Goal: Task Accomplishment & Management: Manage account settings

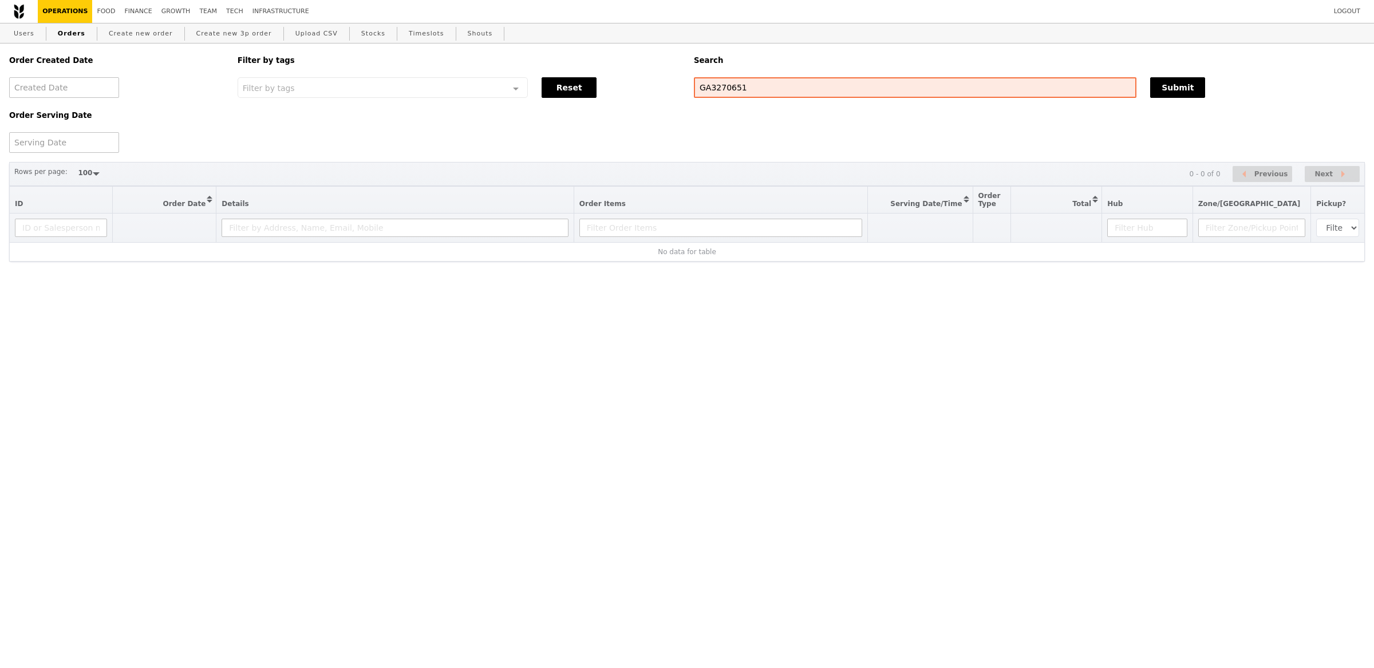
select select "100"
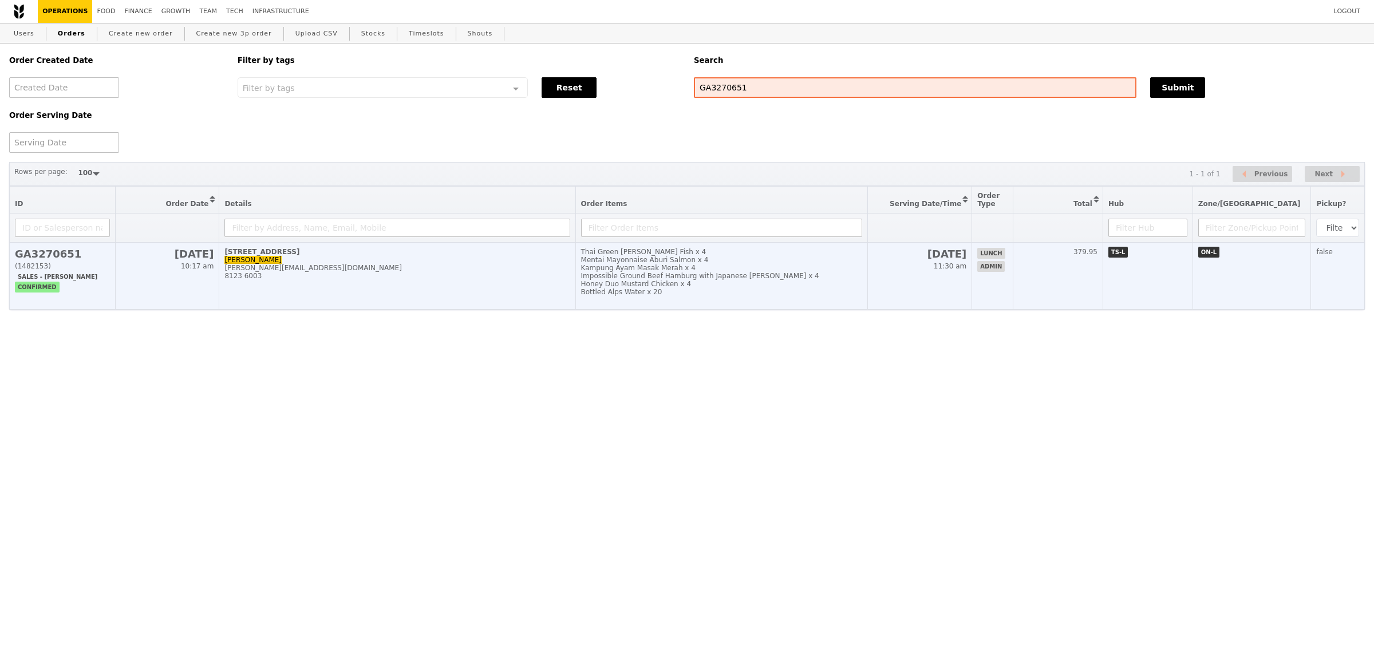
click at [551, 304] on td "[STREET_ADDRESS] [PERSON_NAME] [PERSON_NAME][EMAIL_ADDRESS][DOMAIN_NAME] 8123 6…" at bounding box center [397, 276] width 356 height 67
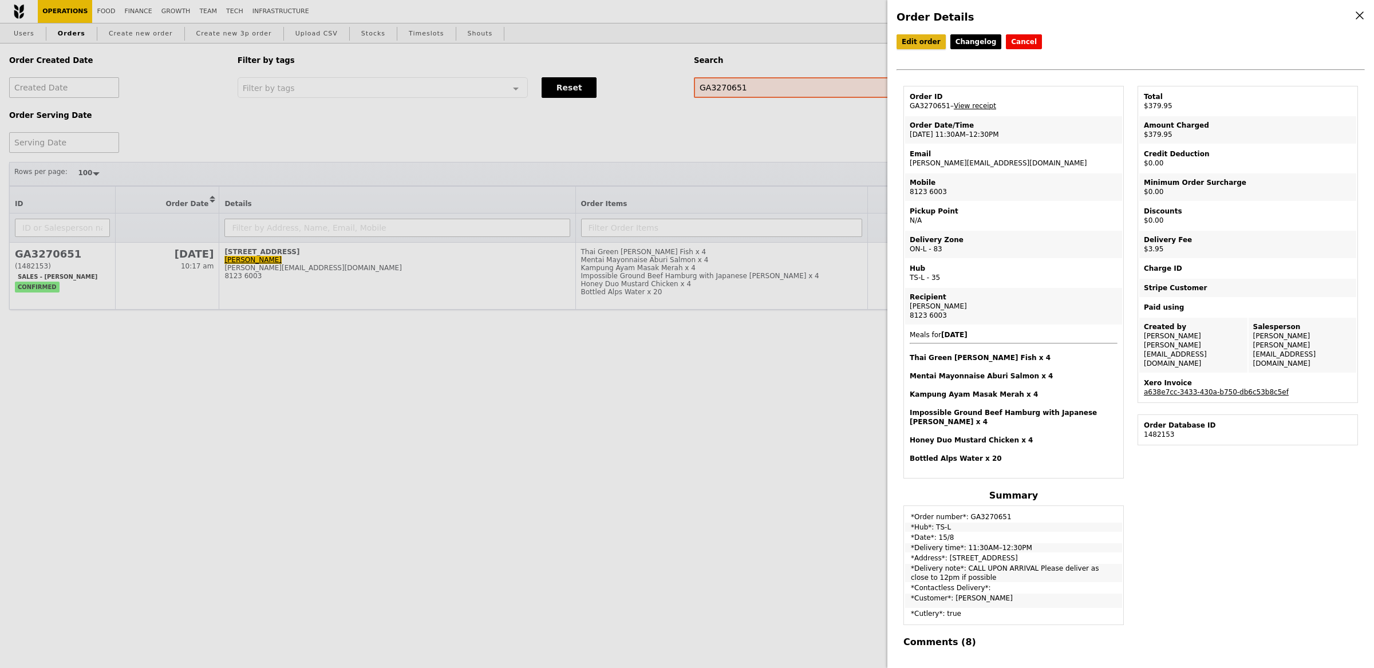
click at [921, 45] on link "Edit order" at bounding box center [920, 41] width 49 height 15
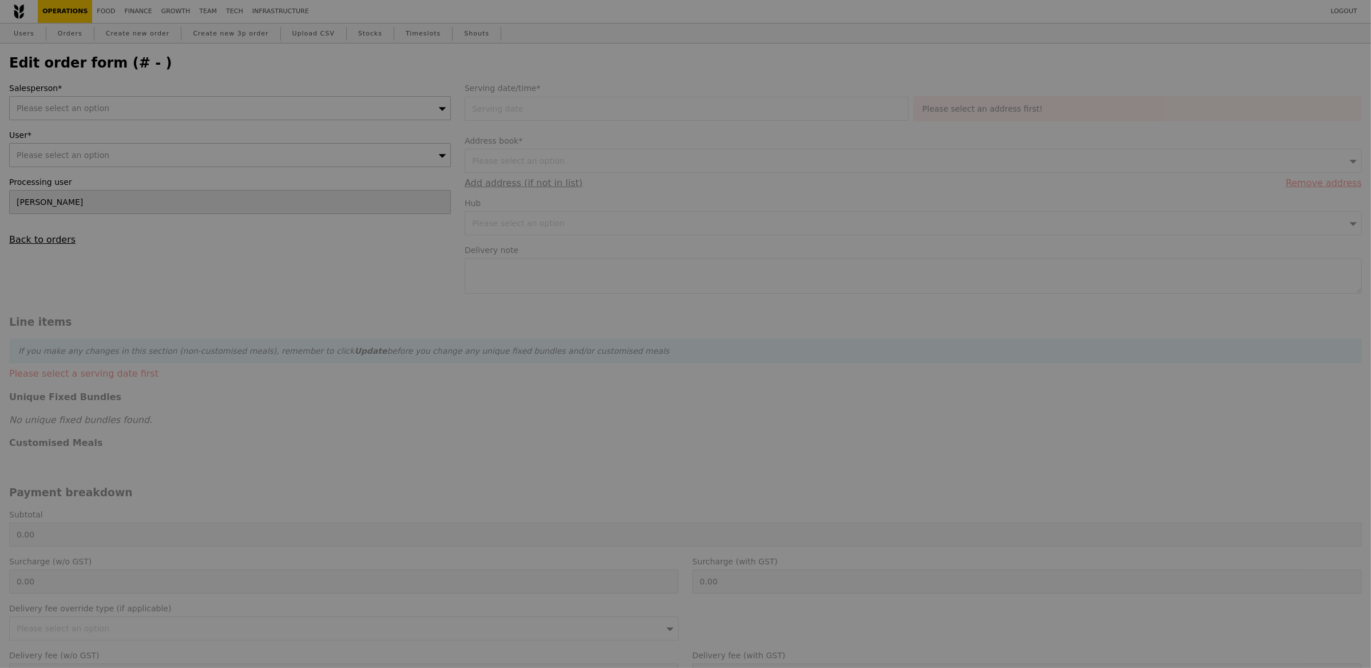
type input "[DATE]"
type textarea "CALL UPON ARRIVAL Please deliver as close to 12pm if possible"
type input "376.00"
type input "3.62"
type input "3.95"
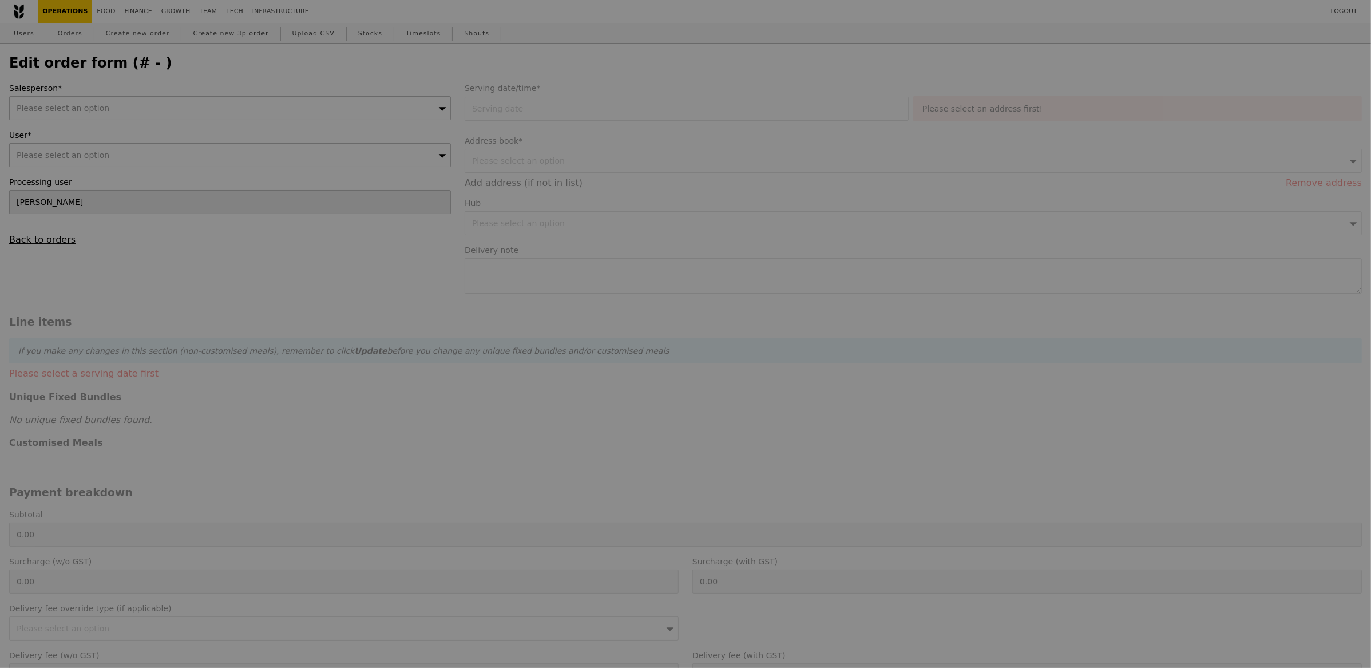
type input "379.95"
type input "Loading..."
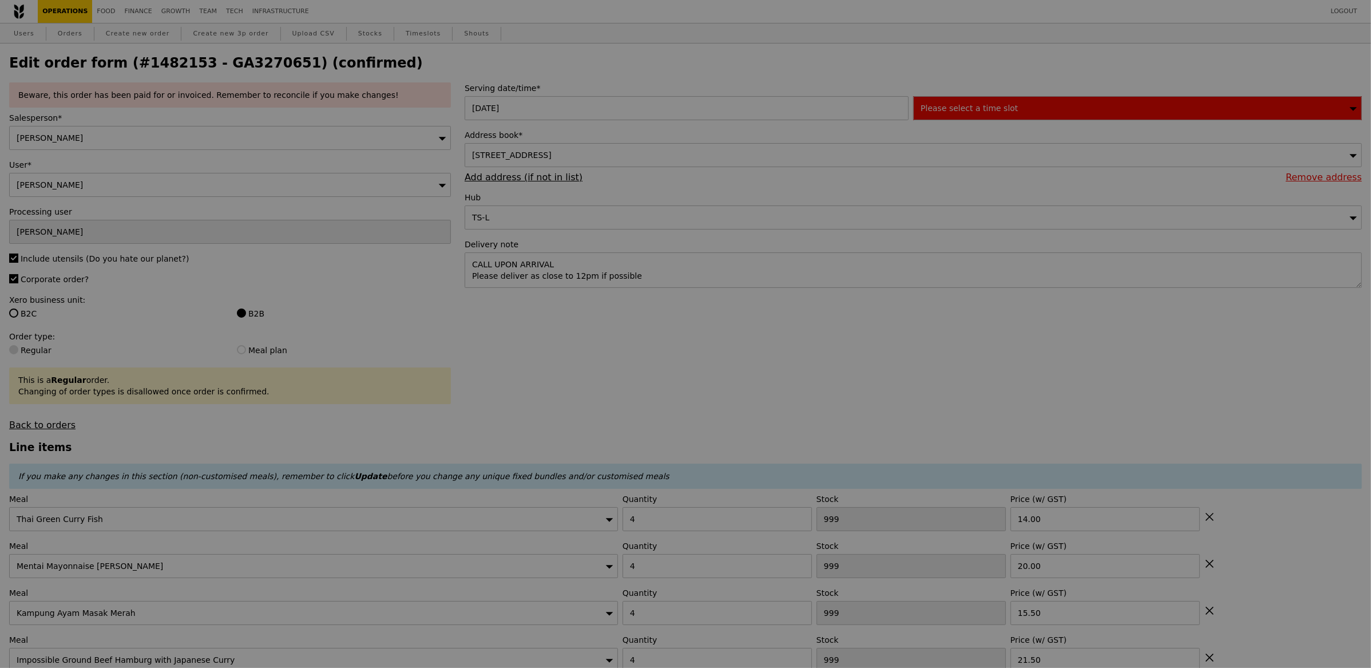
type input "42"
type input "55"
type input "88"
type input "50"
type input "55"
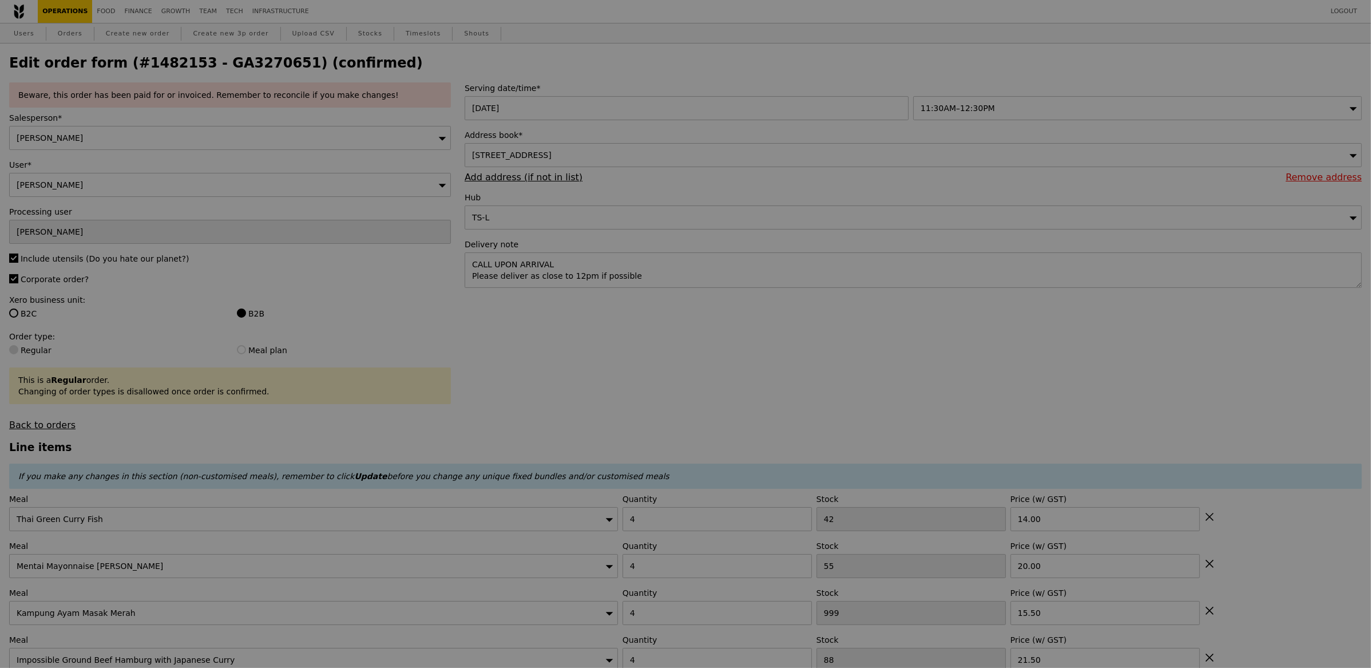
type input "Update"
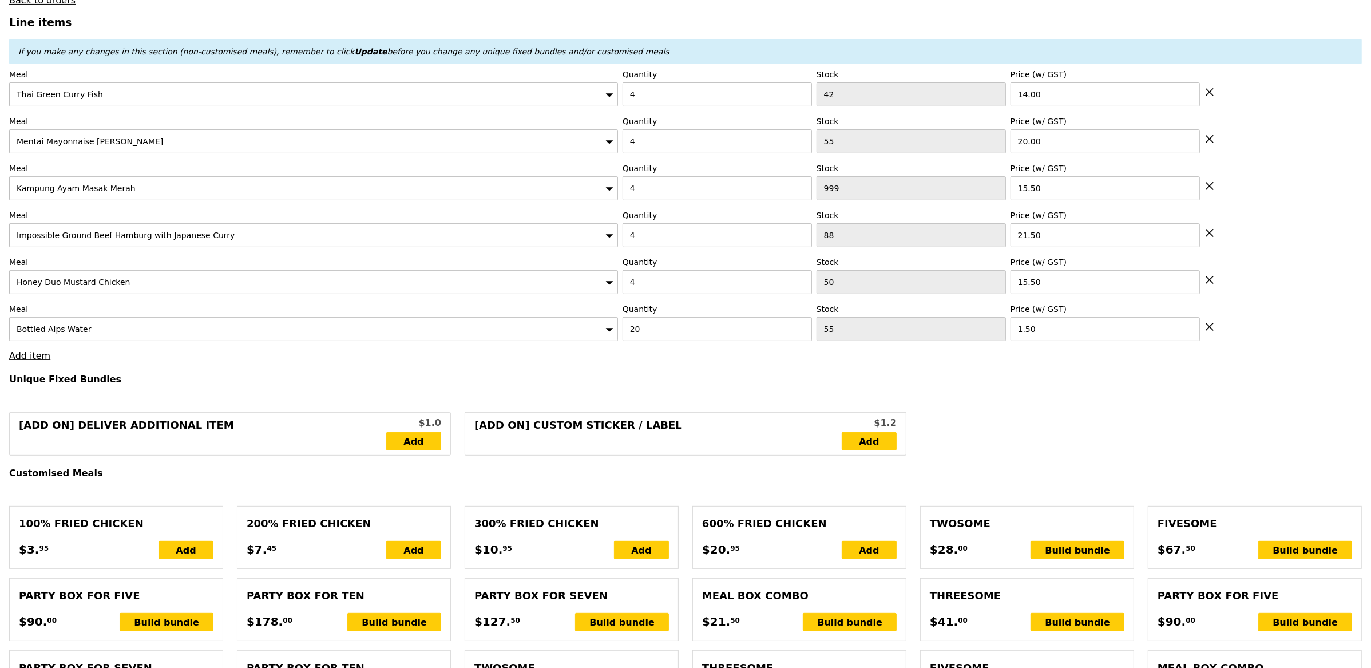
scroll to position [415, 0]
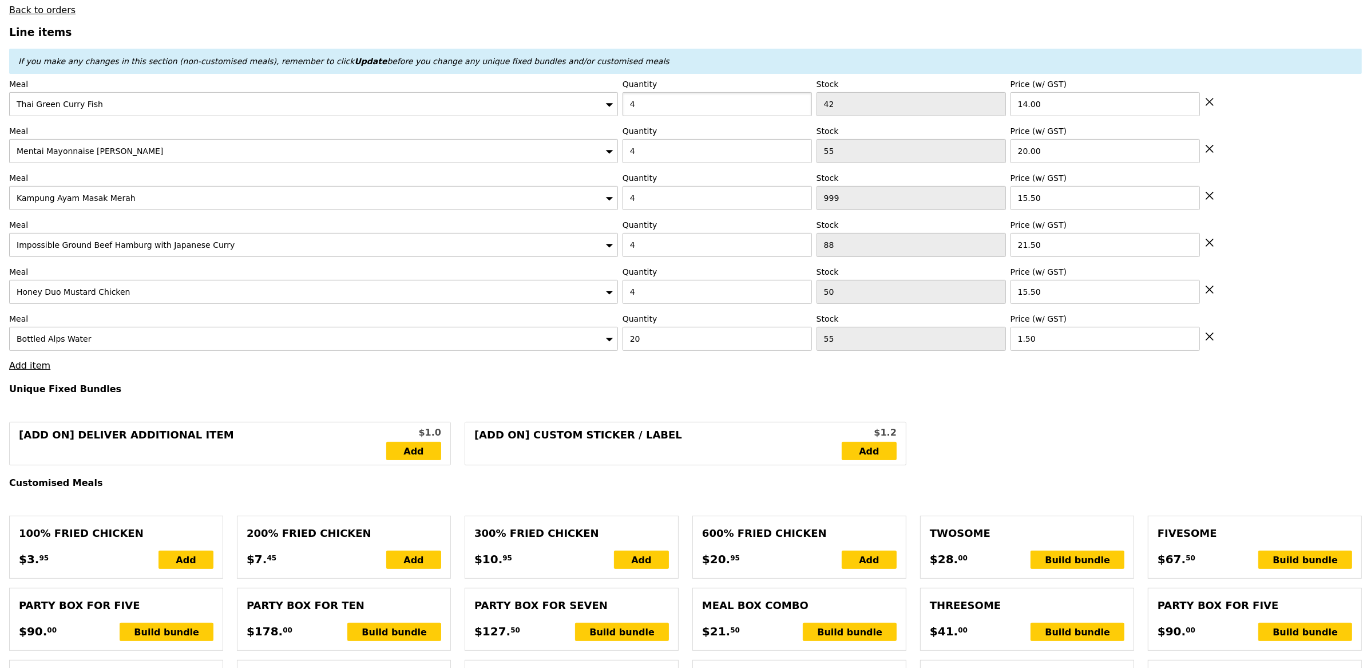
click at [675, 100] on input "4" at bounding box center [717, 104] width 189 height 24
click at [706, 113] on input "4" at bounding box center [717, 104] width 189 height 24
type input "5"
click at [801, 101] on input "5" at bounding box center [717, 104] width 189 height 24
click at [794, 141] on input "4" at bounding box center [717, 151] width 189 height 24
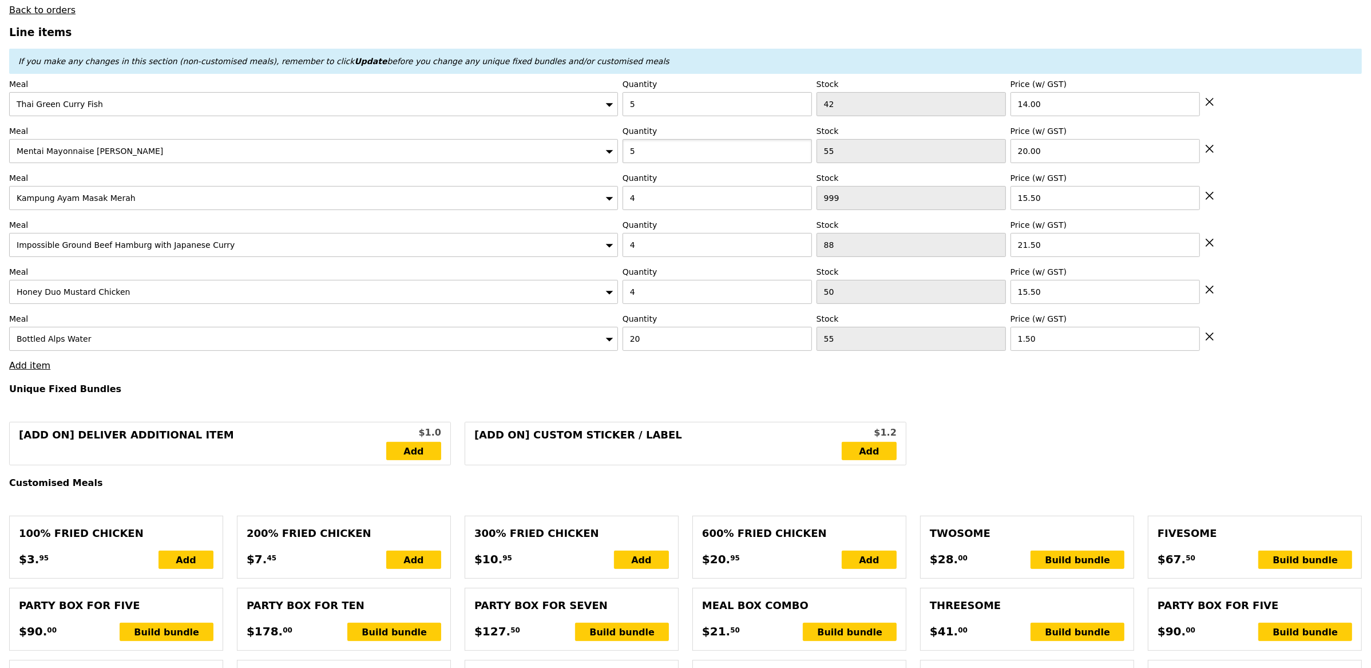
type input "5"
click at [800, 148] on input "5" at bounding box center [717, 151] width 189 height 24
type input "Loading..."
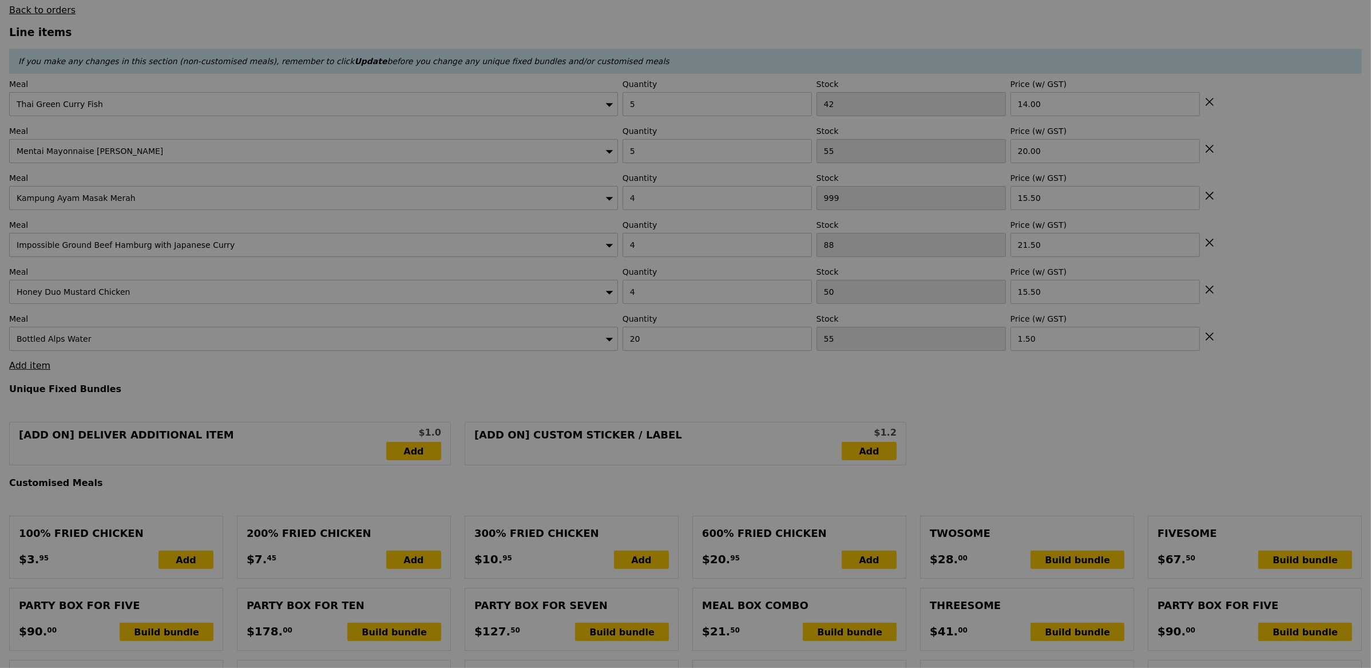
click at [796, 188] on div at bounding box center [685, 334] width 1371 height 668
type input "0.00"
type input "3.95"
click at [802, 199] on div at bounding box center [685, 334] width 1371 height 668
type input "Update"
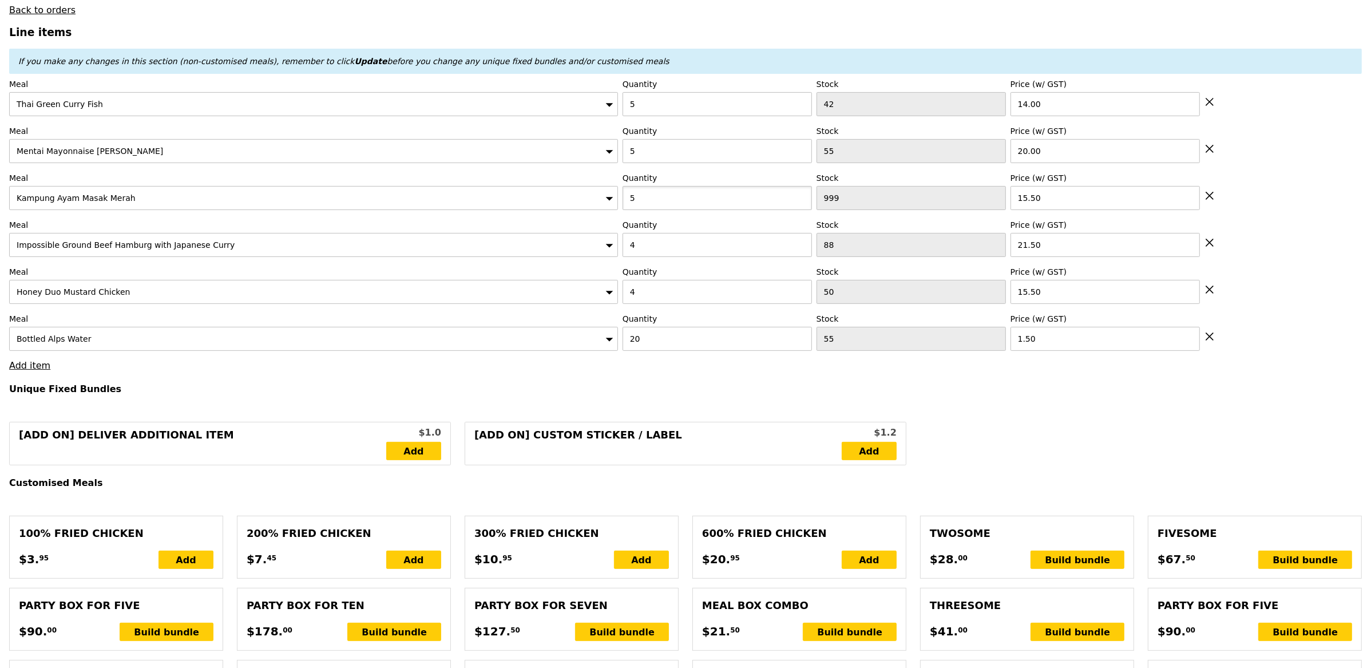
type input "5"
click at [802, 197] on input "5" at bounding box center [717, 198] width 189 height 24
type input "5"
click at [798, 242] on input "5" at bounding box center [717, 245] width 189 height 24
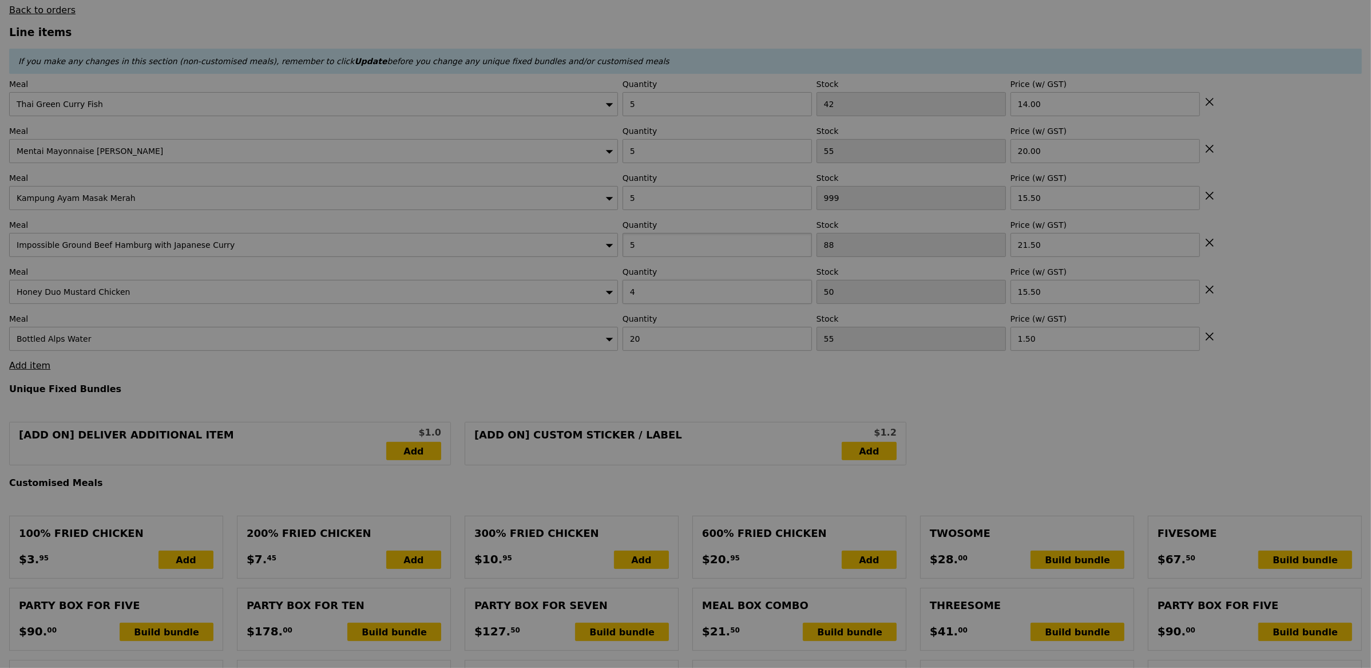
type input "Update"
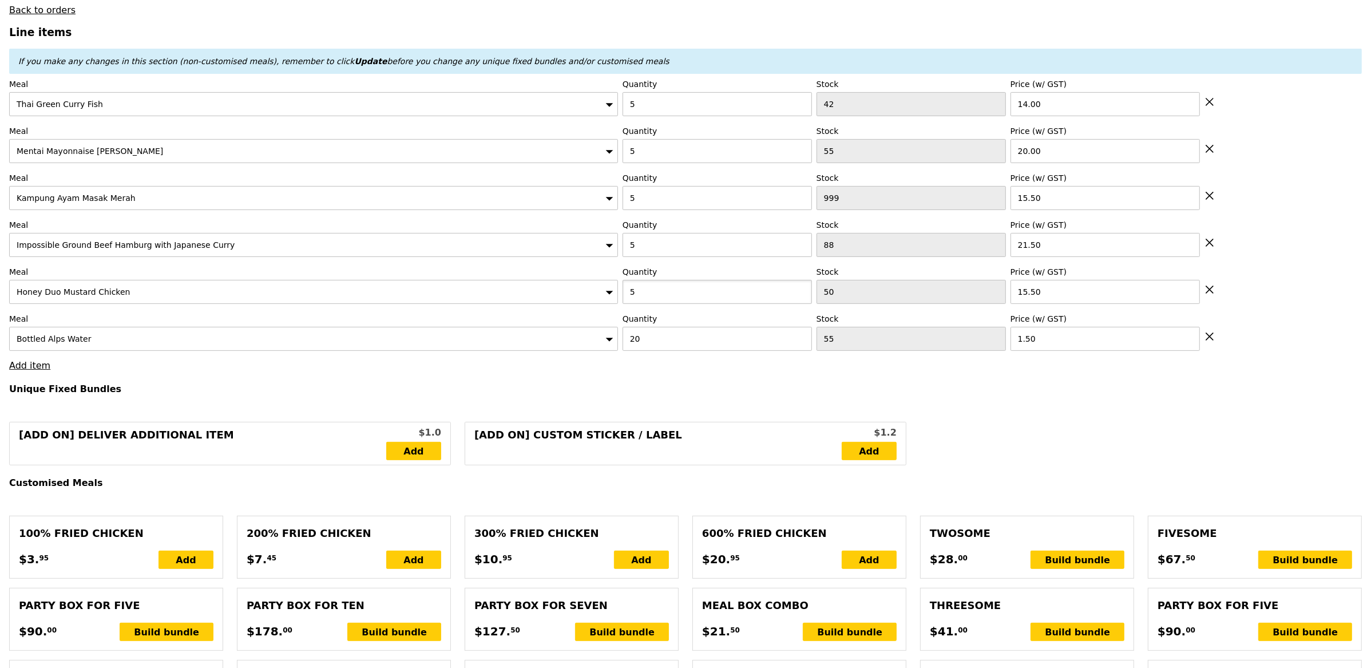
drag, startPoint x: 803, startPoint y: 293, endPoint x: 798, endPoint y: 319, distance: 26.3
type input "5"
click at [803, 293] on input "5" at bounding box center [717, 292] width 189 height 24
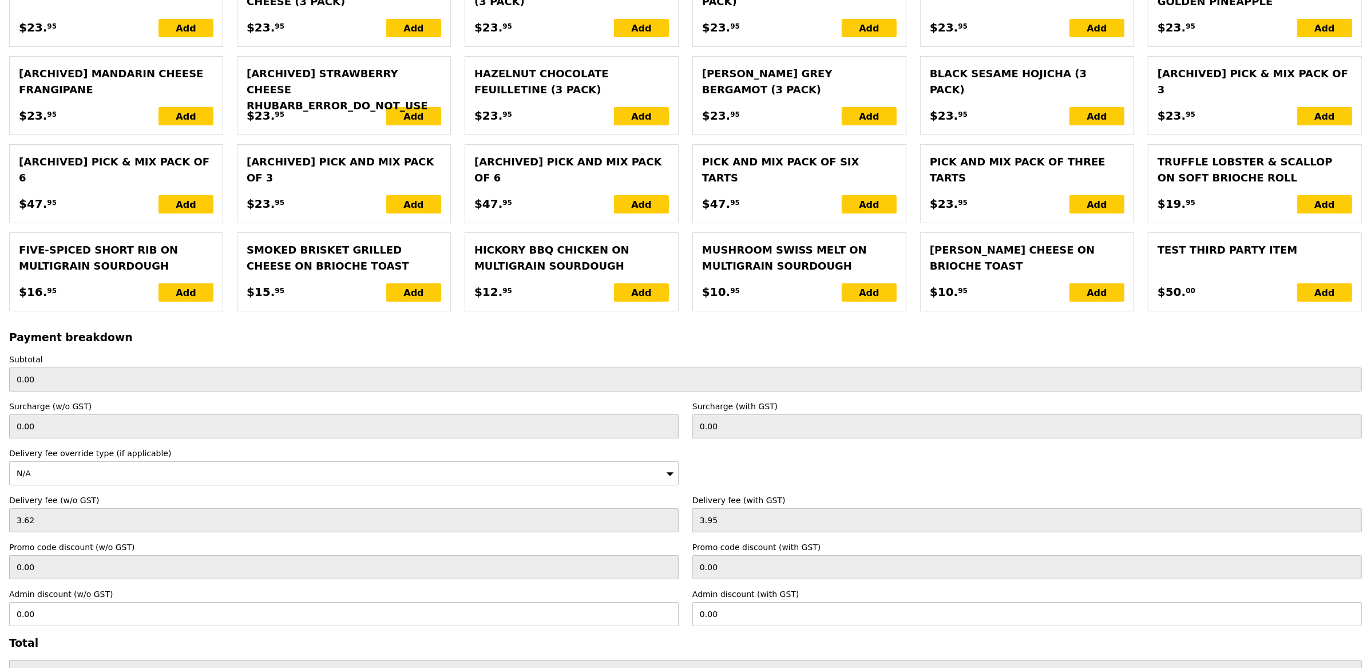
scroll to position [2485, 0]
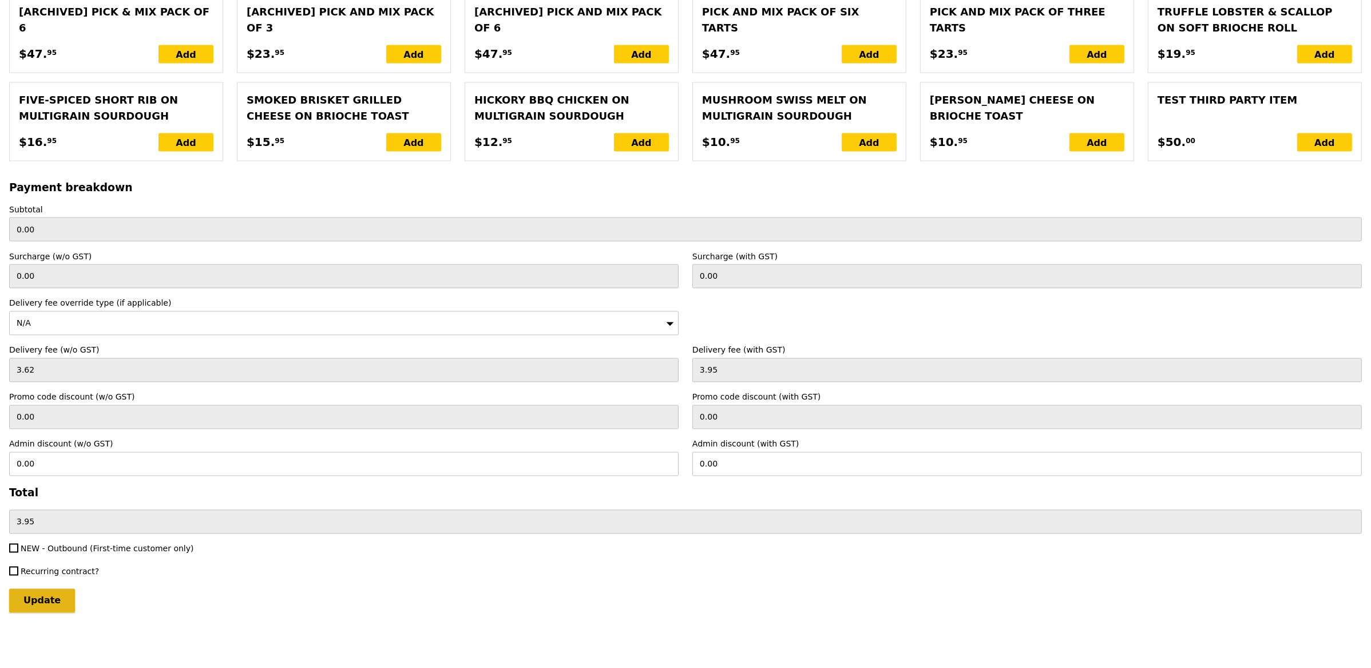
click at [54, 606] on input "Update" at bounding box center [42, 601] width 66 height 24
type input "Loading..."
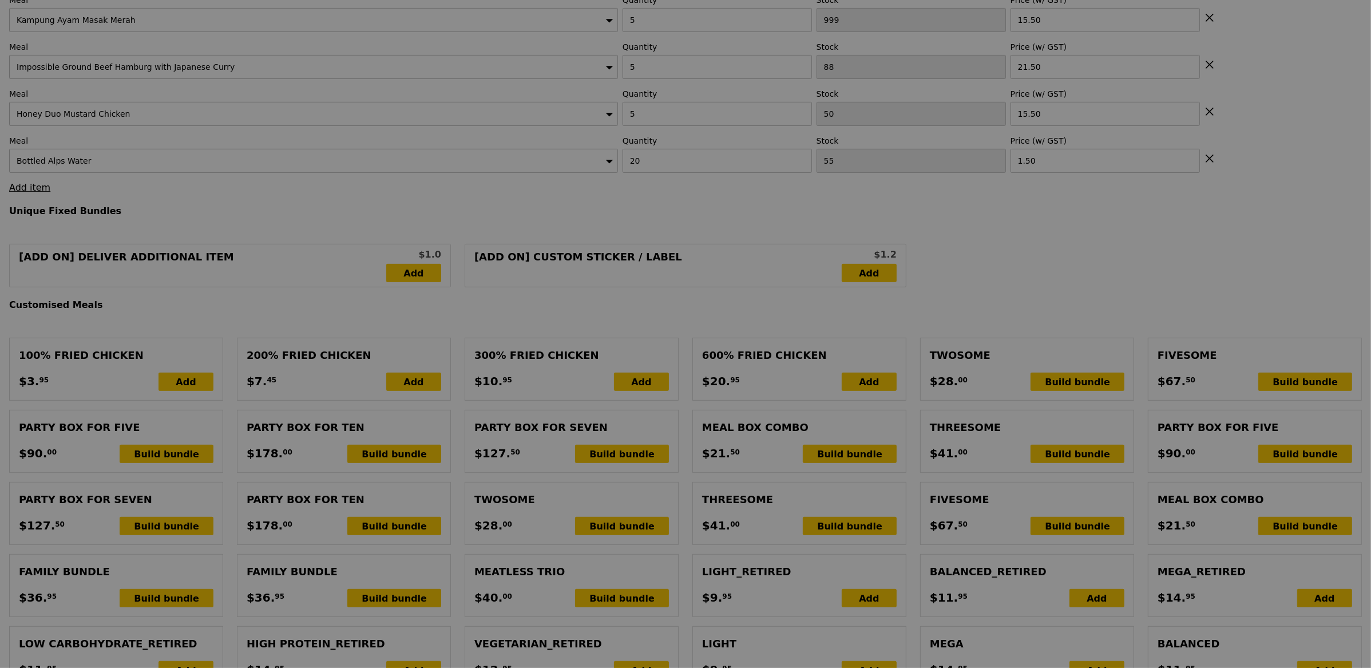
scroll to position [508, 0]
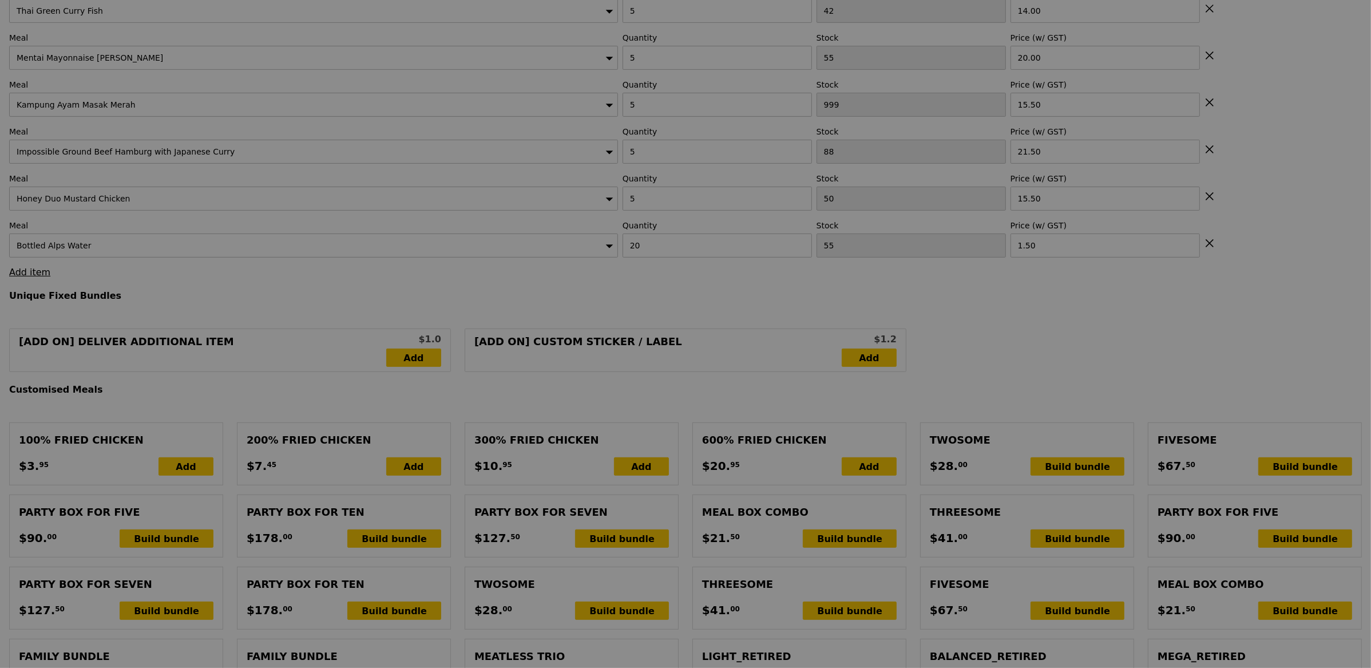
type input "462.50"
type input "466.45"
type input "Update"
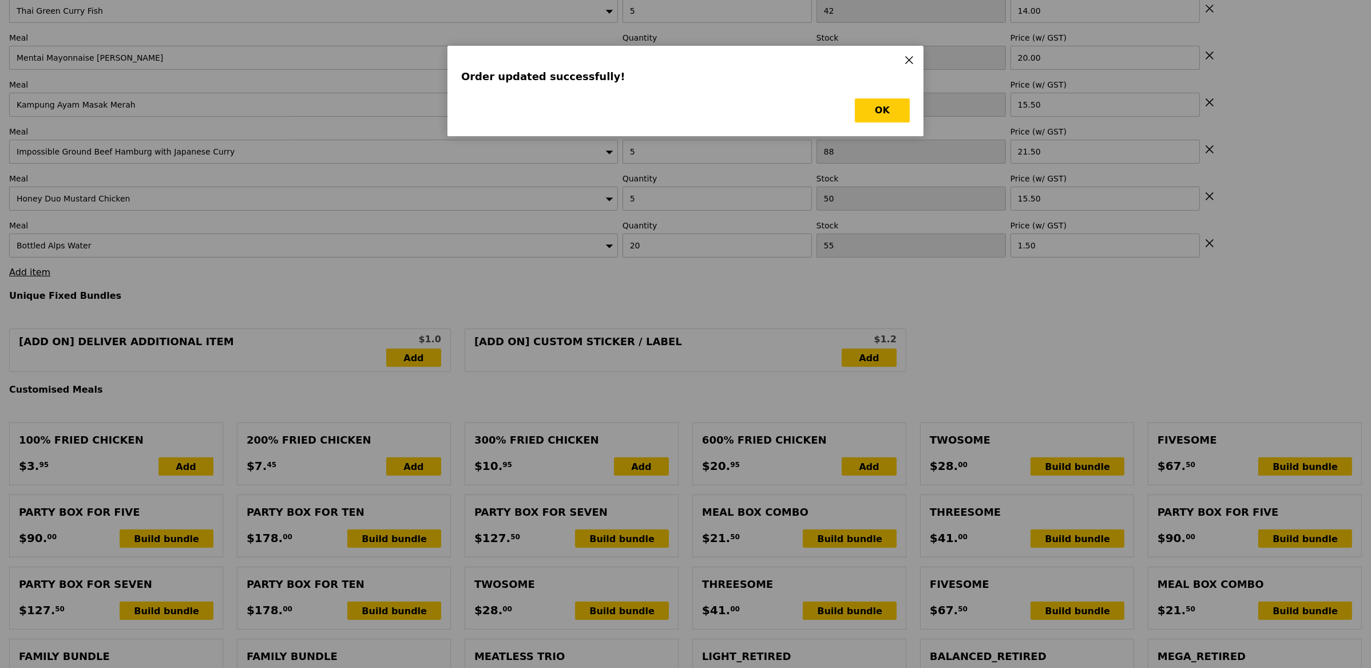
scroll to position [0, 0]
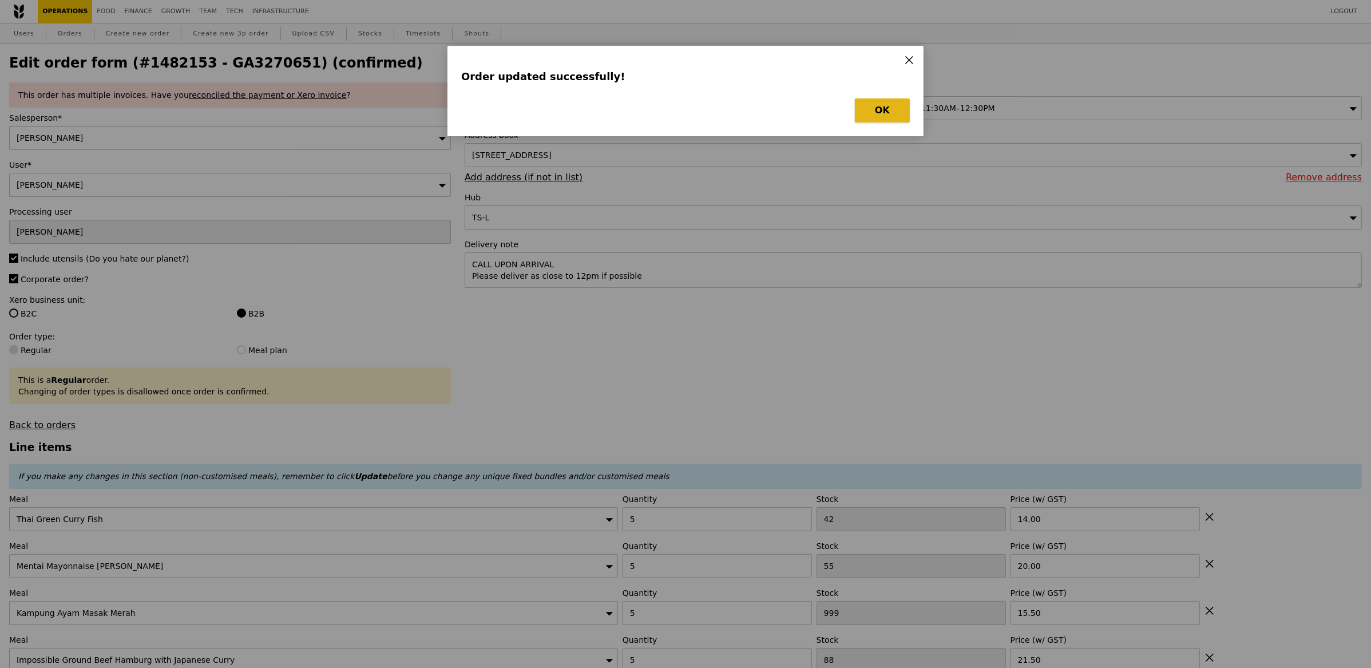
click at [885, 112] on button "OK" at bounding box center [882, 110] width 55 height 24
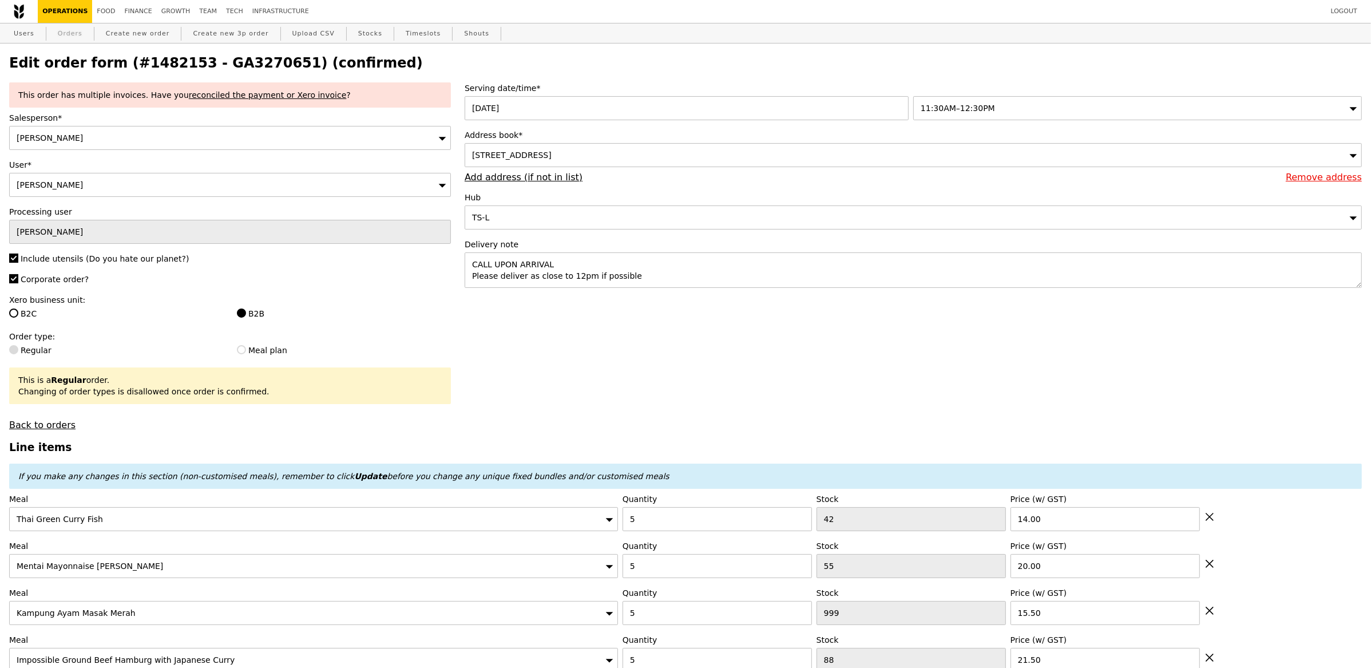
click at [62, 30] on link "Orders" at bounding box center [70, 33] width 34 height 21
select select "100"
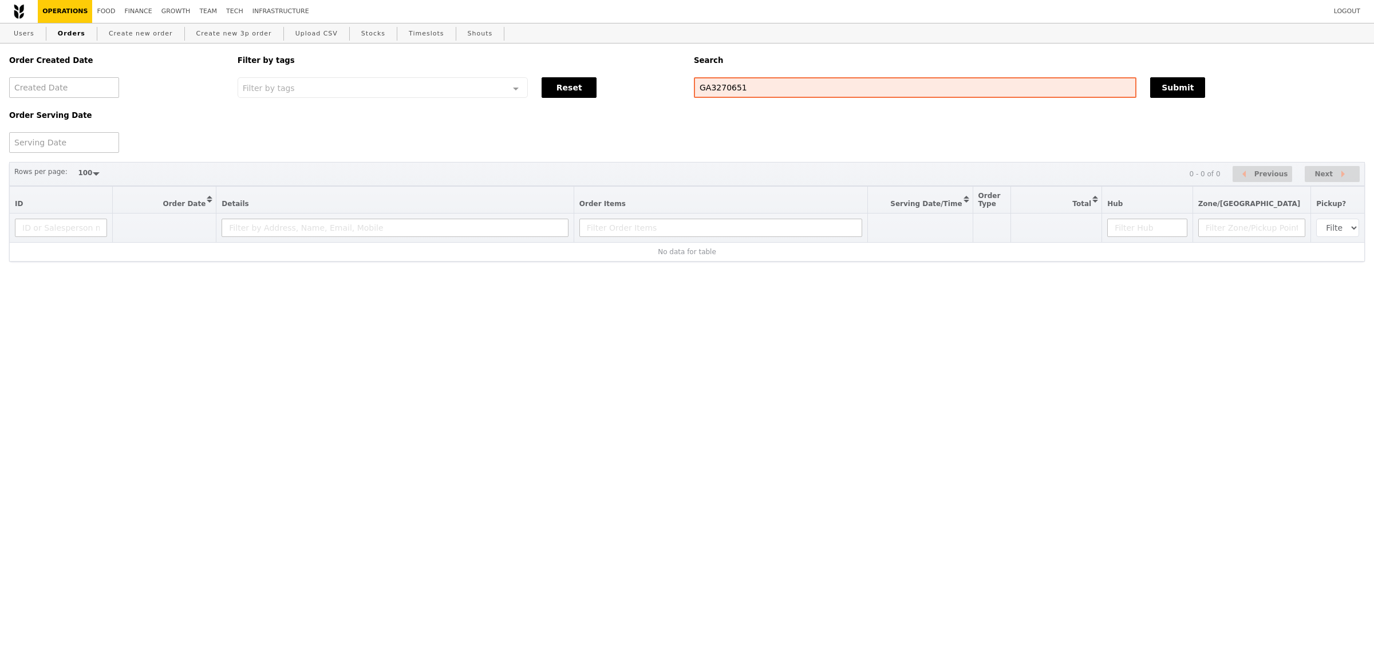
select select "100"
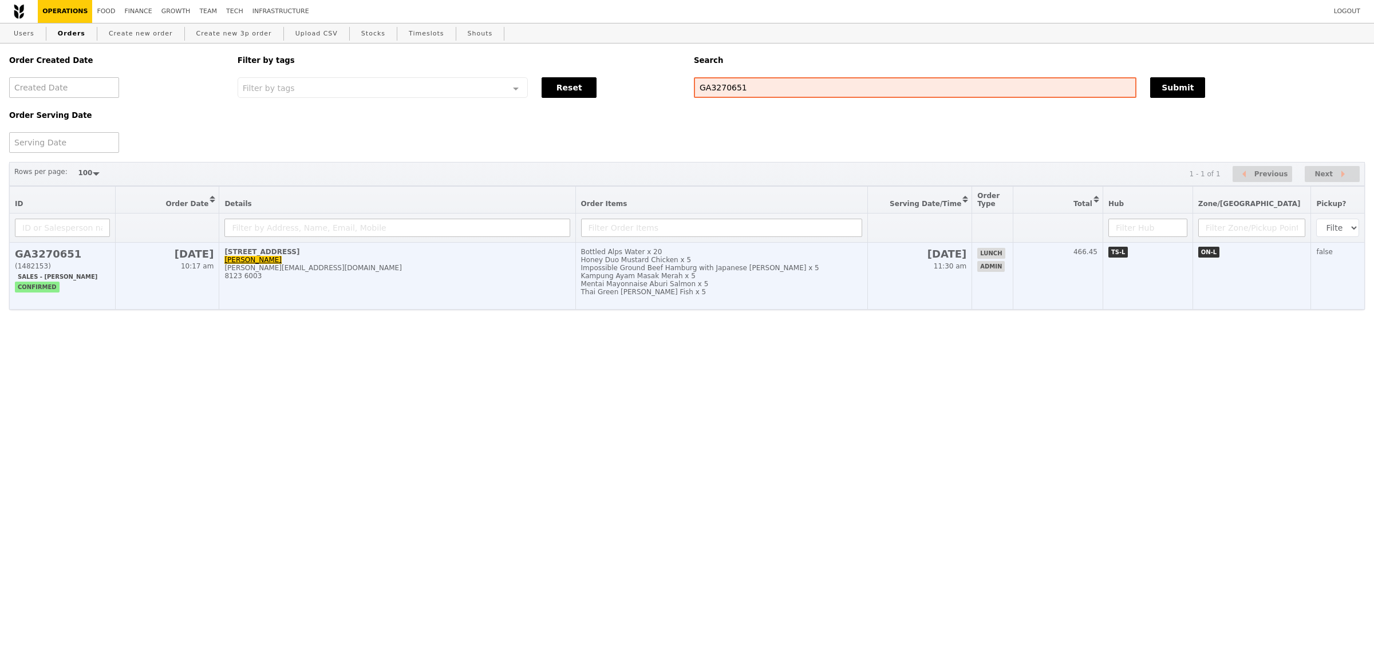
click at [575, 280] on td "[STREET_ADDRESS] [PERSON_NAME] [PERSON_NAME][EMAIL_ADDRESS][DOMAIN_NAME] 8123 6…" at bounding box center [397, 276] width 356 height 67
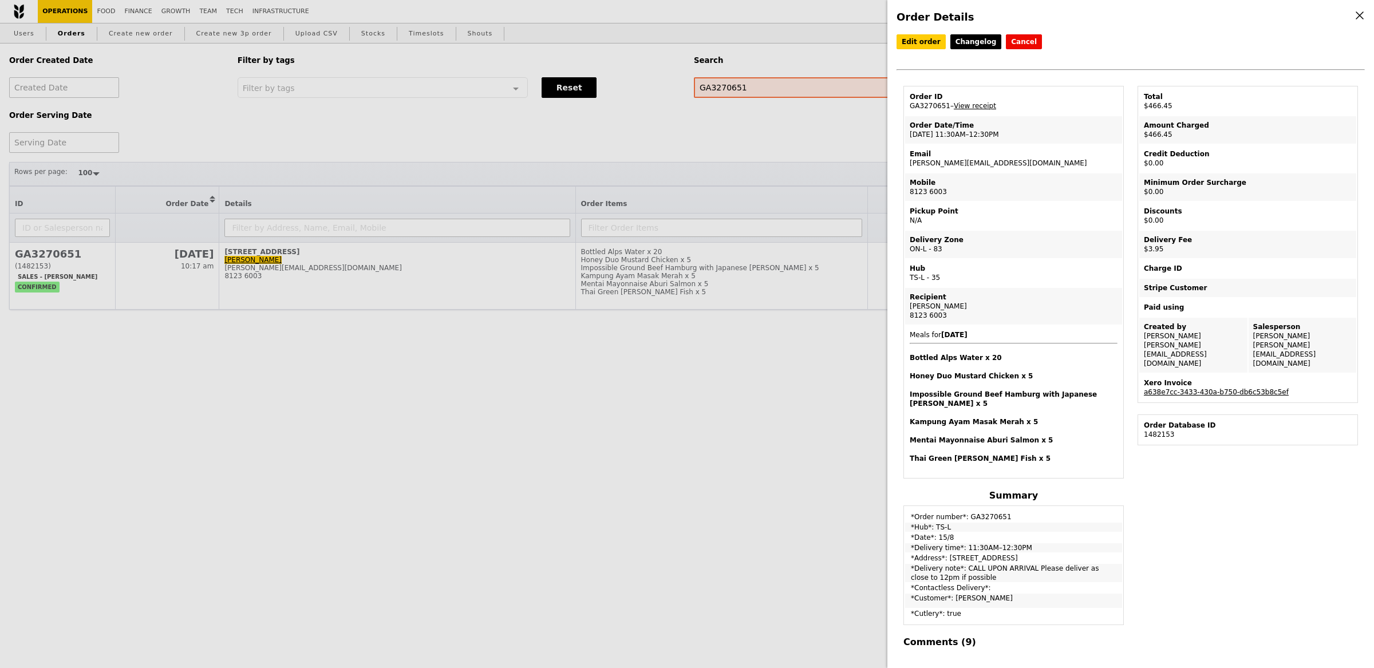
click at [1227, 388] on link "a638e7cc-3433-430a-b750-db6c53b8c5ef" at bounding box center [1216, 392] width 145 height 8
click at [1037, 399] on span "Meals for 2025-8-15 Bottled Alps Water x 20 Honey Duo Mustard Chicken x 5 Impos…" at bounding box center [1013, 397] width 208 height 132
drag, startPoint x: 1002, startPoint y: 354, endPoint x: 904, endPoint y: 354, distance: 97.9
click at [905, 354] on td "Meals for 2025-8-15 Bottled Alps Water x 20 Honey Duo Mustard Chicken x 5 Impos…" at bounding box center [1013, 401] width 217 height 151
copy h4 "Bottled Alps Water x 20"
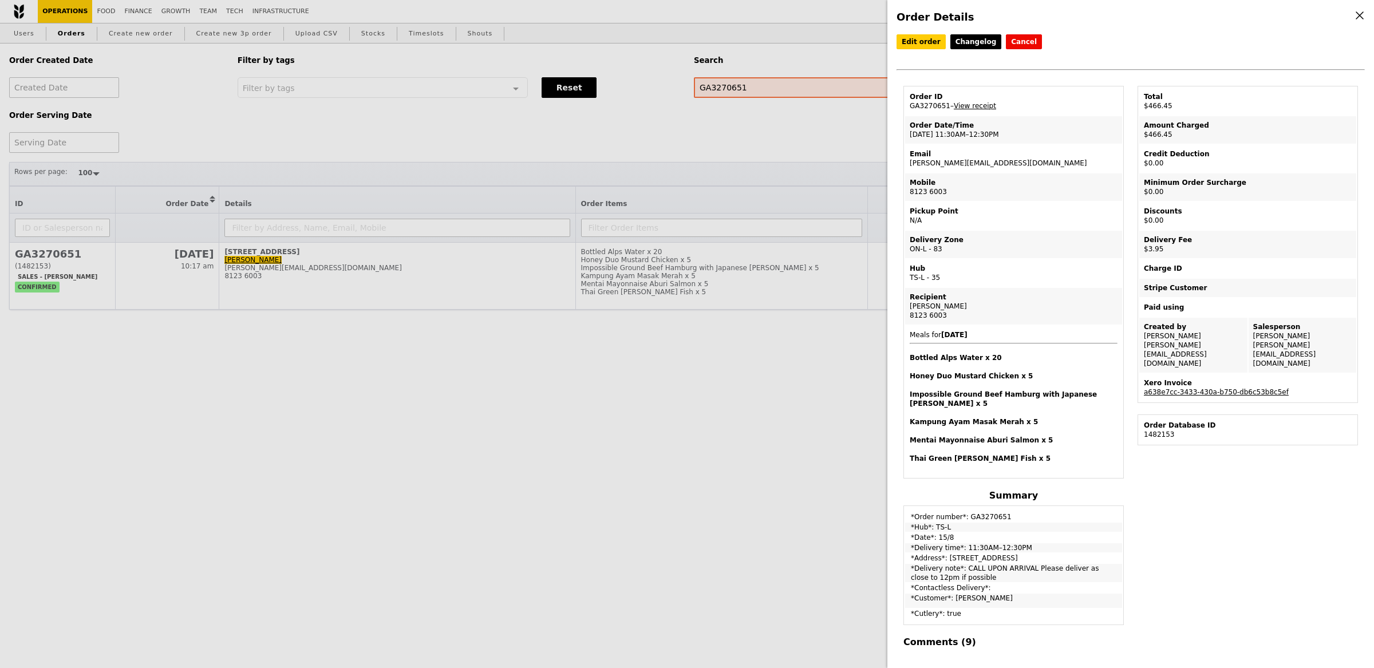
click at [260, 290] on div "Order Details Edit order Changelog Cancel Order ID GA3270651 – View receipt Ord…" at bounding box center [687, 334] width 1374 height 668
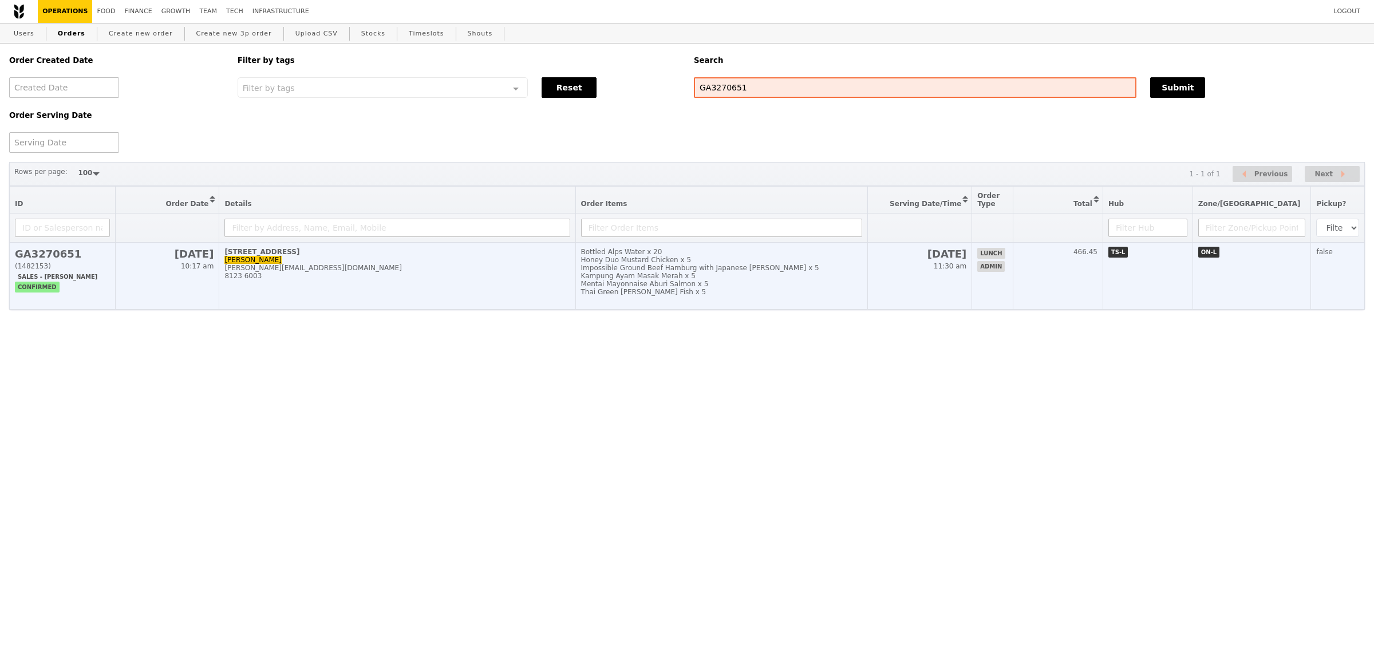
click at [290, 280] on div "8123 6003" at bounding box center [396, 276] width 345 height 8
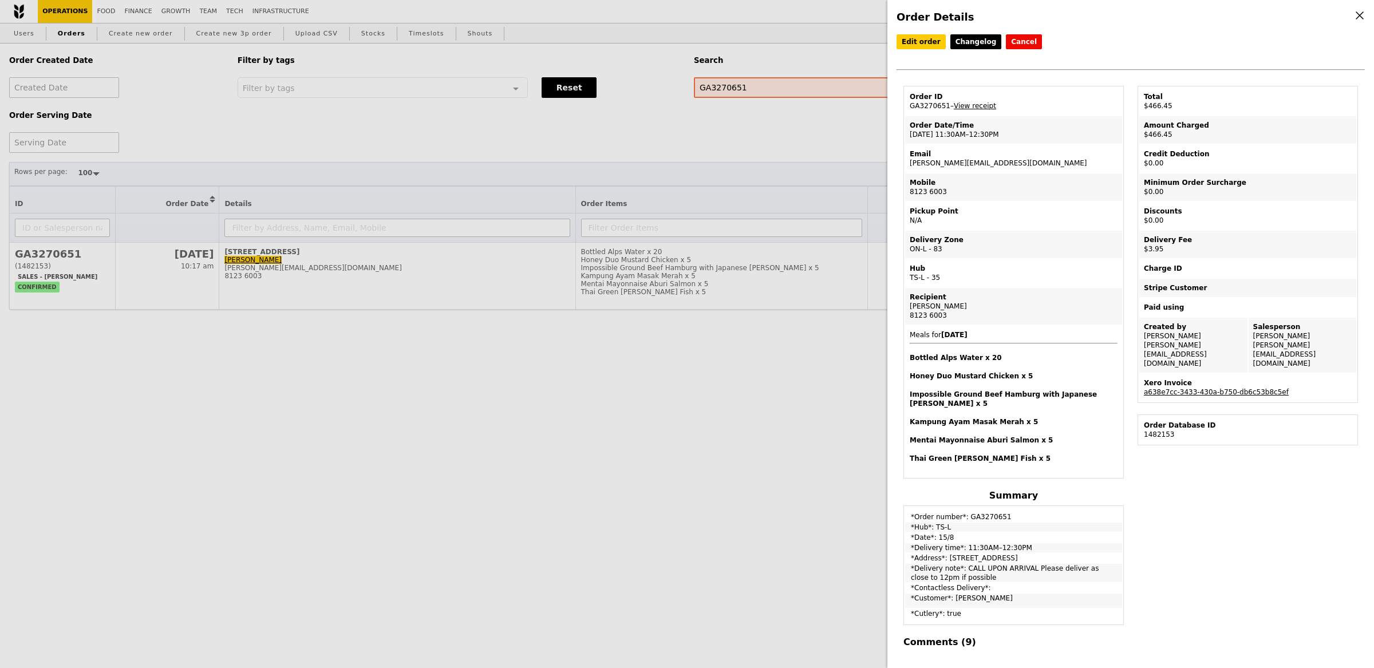
drag, startPoint x: 932, startPoint y: 163, endPoint x: 907, endPoint y: 163, distance: 24.6
click at [907, 163] on td "Email alan.chua@ptglab.com" at bounding box center [1013, 158] width 217 height 27
copy td "[PERSON_NAME][EMAIL_ADDRESS][DOMAIN_NAME]"
click at [751, 318] on div "Order Details Edit order Changelog Cancel Order ID GA3270651 – View receipt Ord…" at bounding box center [687, 334] width 1374 height 668
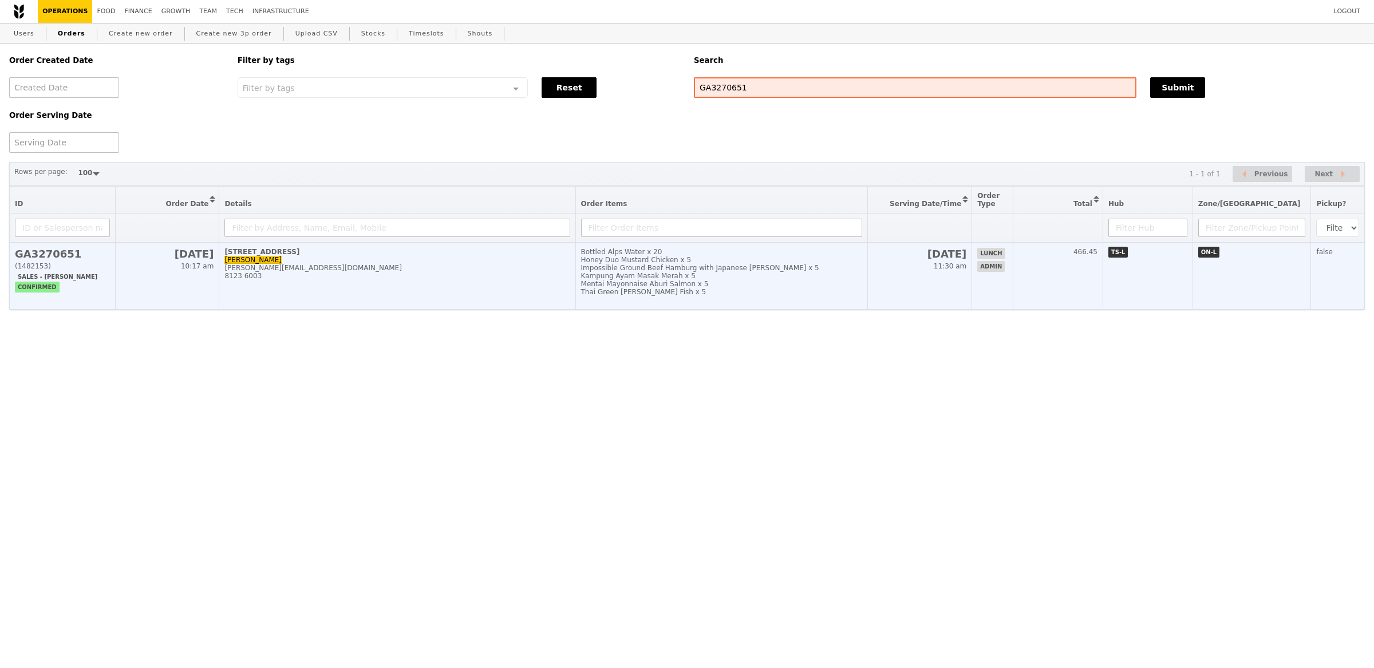
click at [785, 245] on td "Bottled Alps Water x 20 Honey Duo Mustard Chicken x 5 Impossible Ground Beef Ha…" at bounding box center [721, 276] width 292 height 67
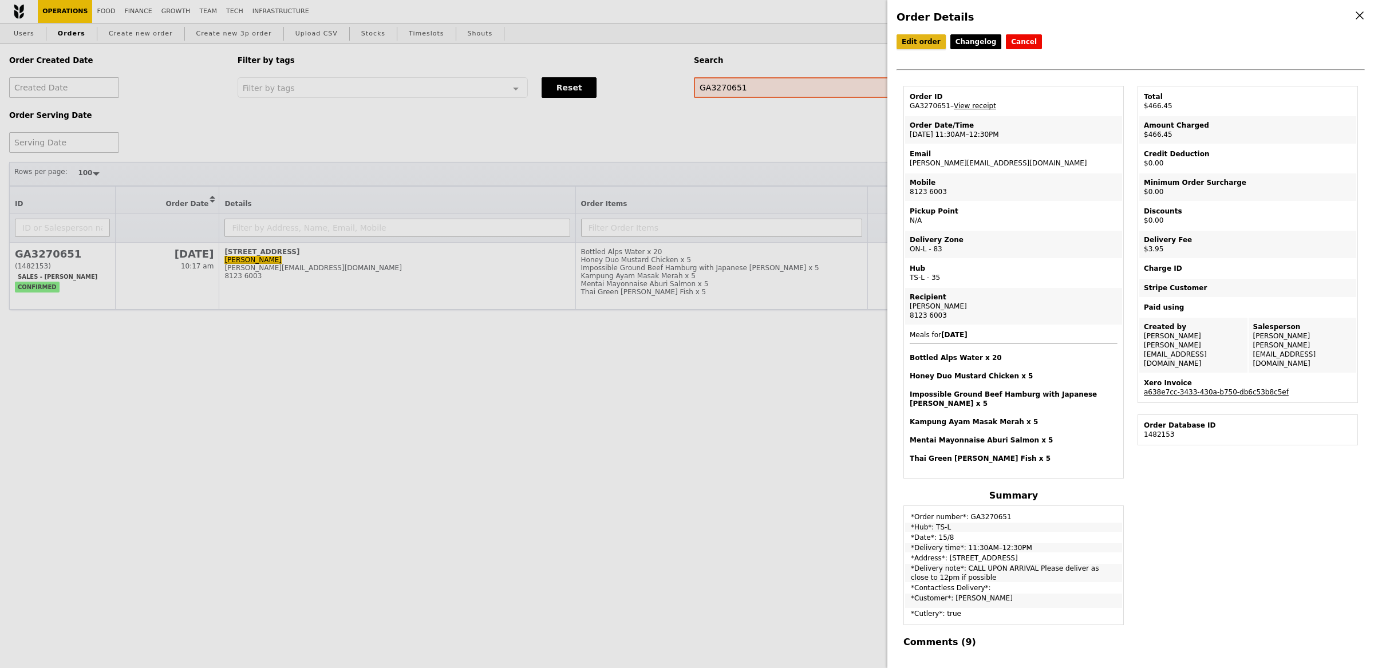
click at [919, 48] on link "Edit order" at bounding box center [920, 41] width 49 height 15
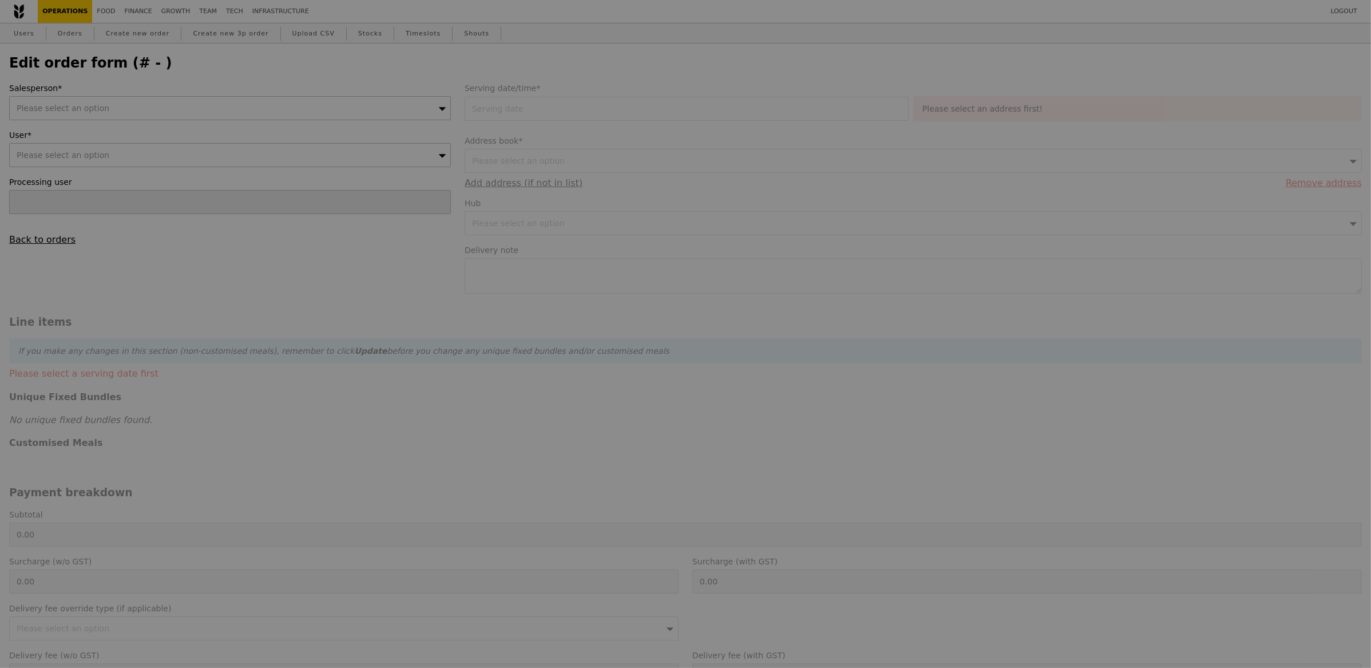
type input "[DATE]"
type textarea "CALL UPON ARRIVAL Please deliver as close to 12pm if possible"
type input "462.50"
type input "3.62"
type input "3.95"
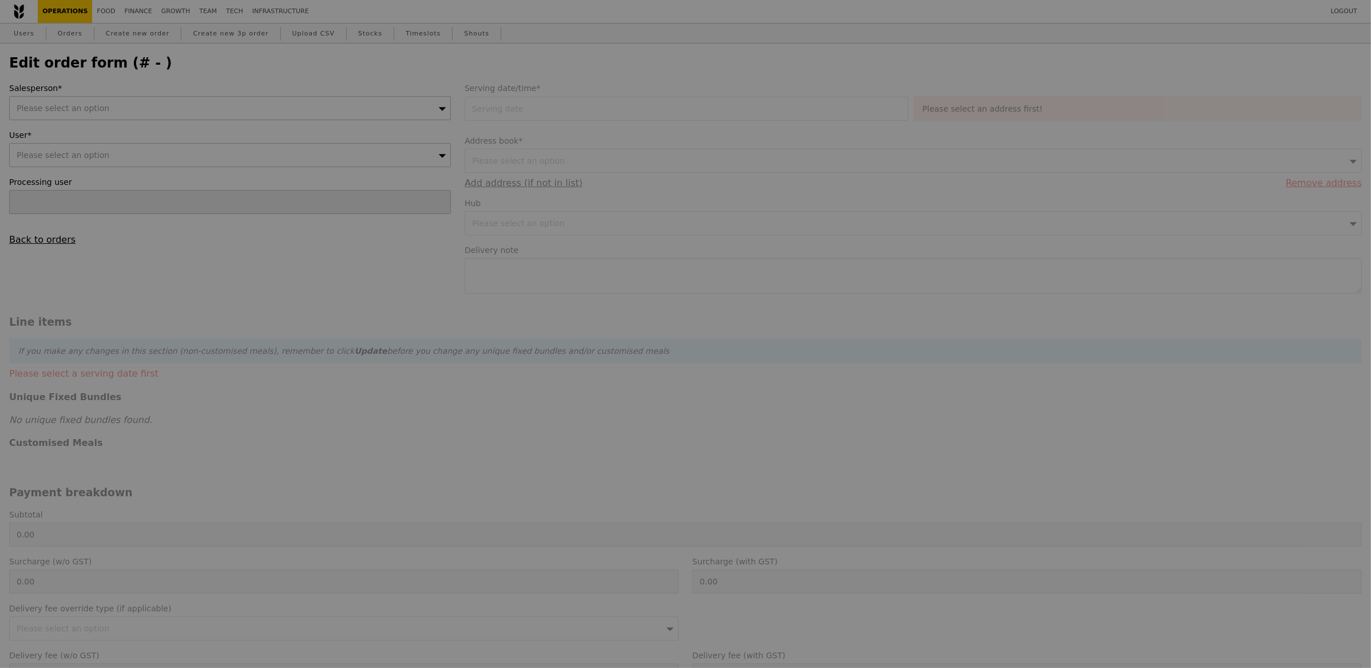
type input "466.45"
type input "Loading..."
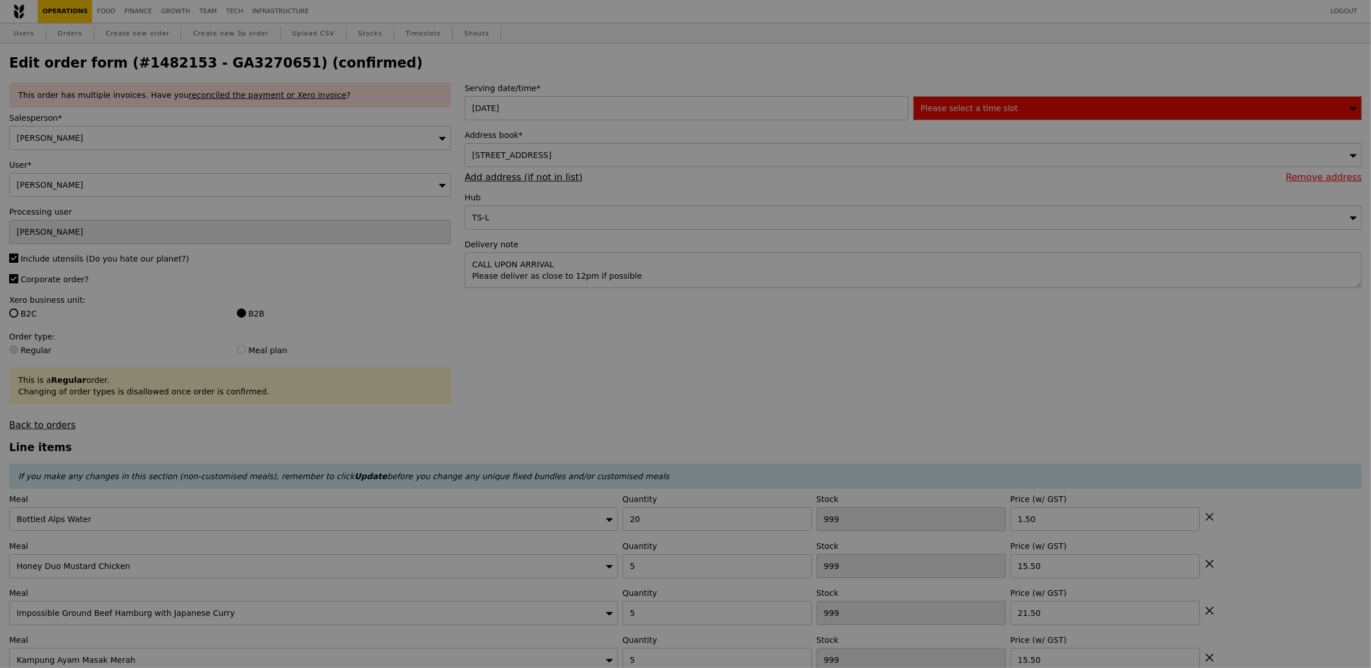
type input "55"
type input "49"
type input "87"
type input "54"
type input "41"
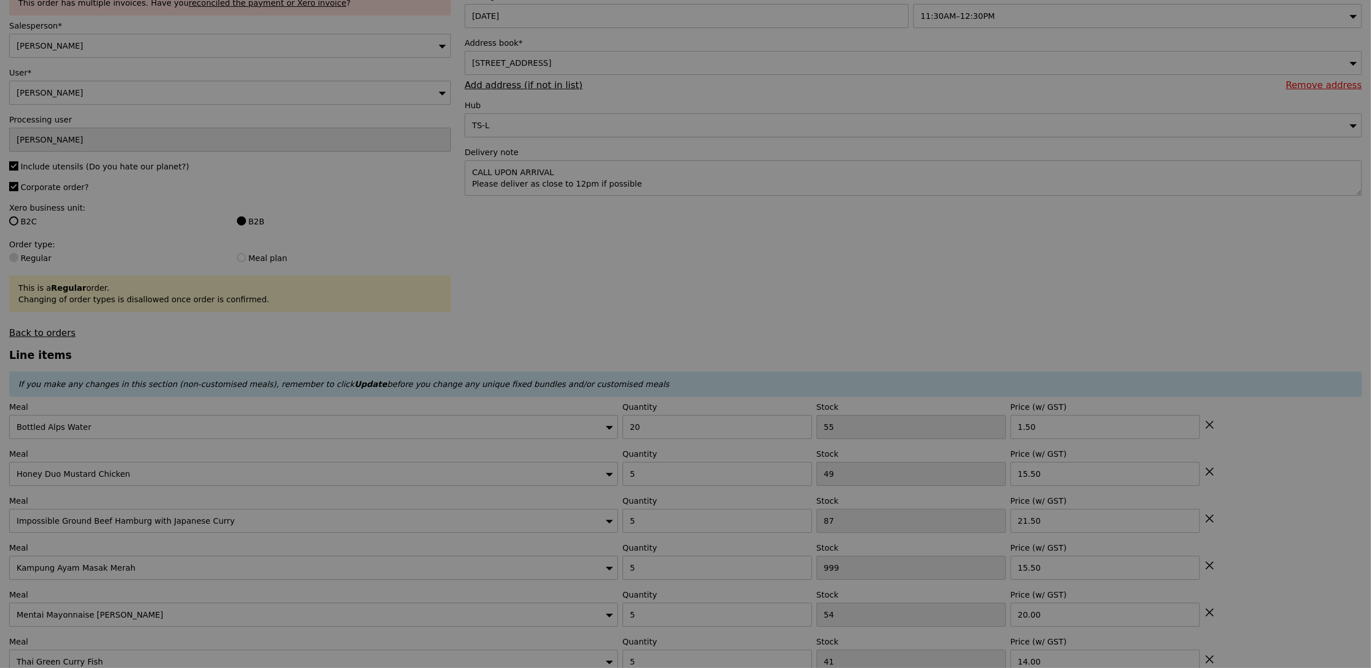
type input "Update"
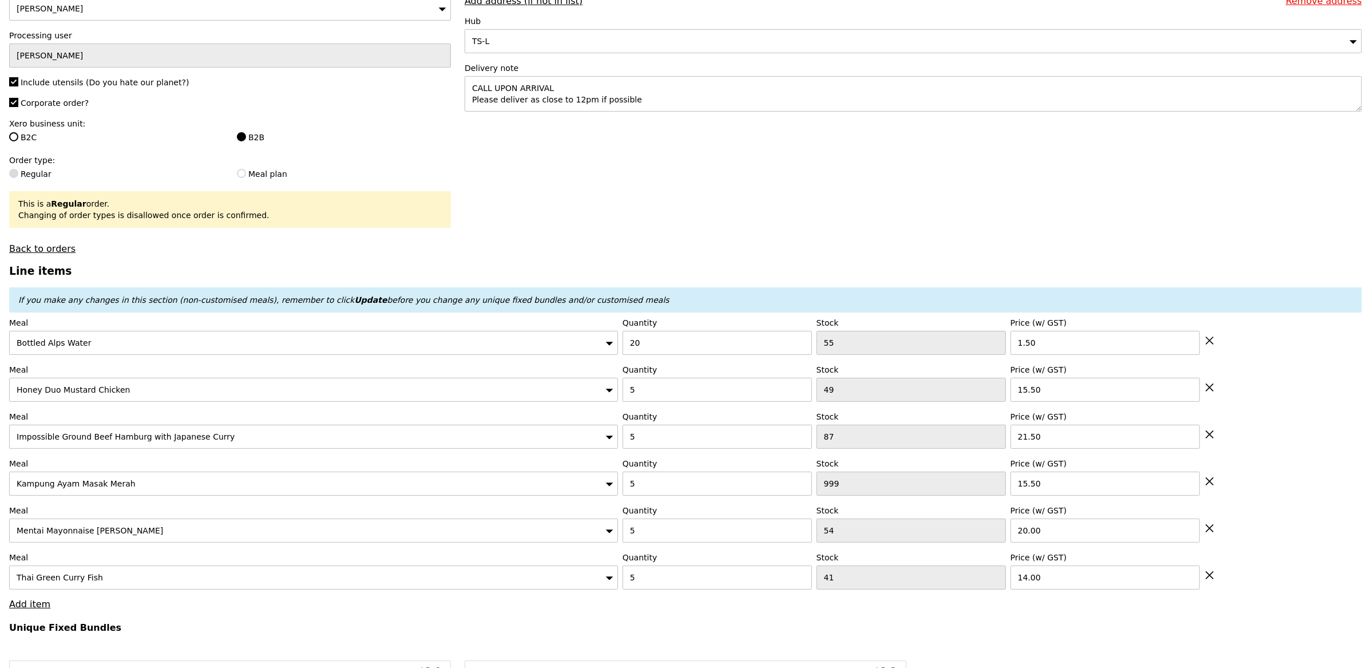
scroll to position [180, 0]
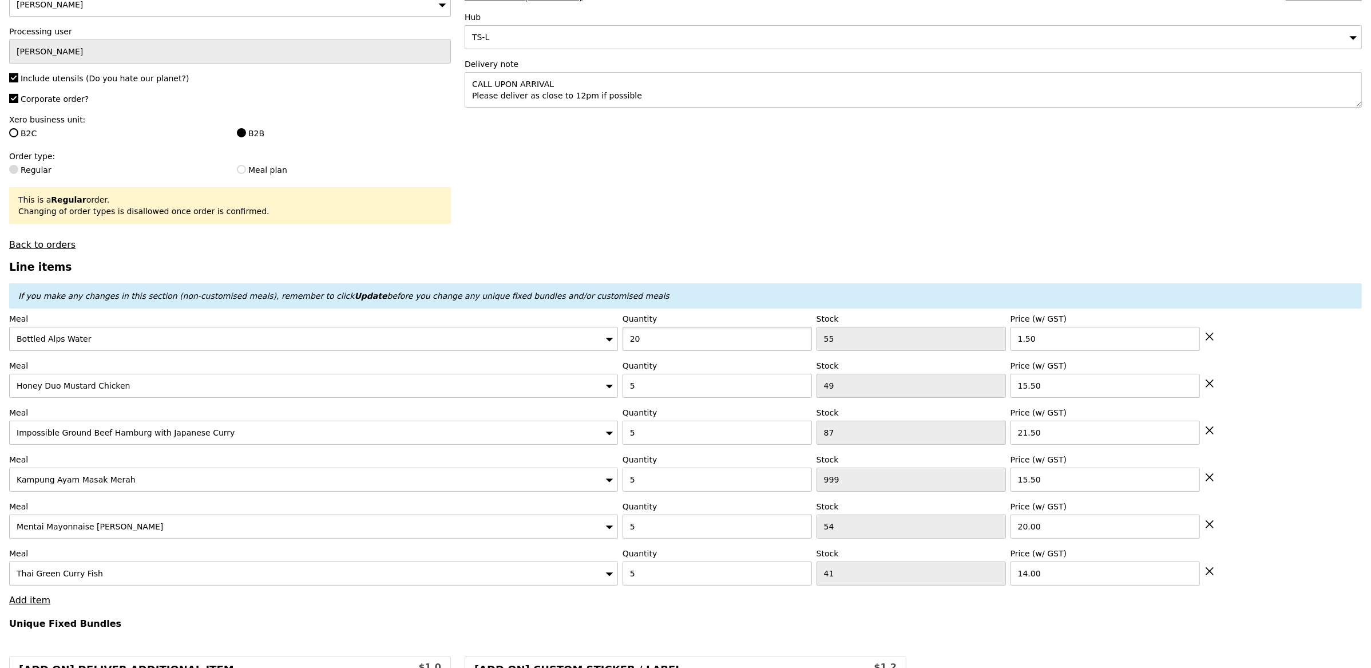
drag, startPoint x: 667, startPoint y: 340, endPoint x: 595, endPoint y: 331, distance: 72.1
click at [597, 331] on div "Meal Bottled Alps Water Quantity 20 Stock 55 Price (w/ GST) 1.50" at bounding box center [685, 332] width 1353 height 38
type input "25"
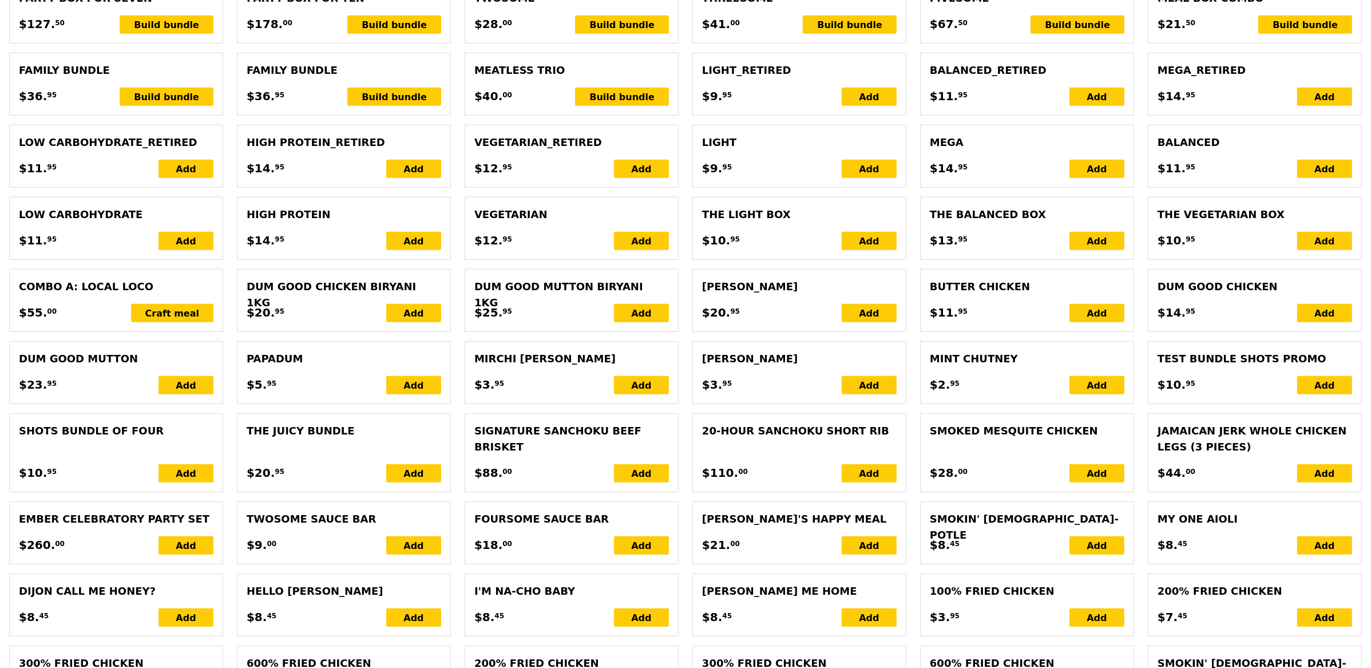
type input "Loading..."
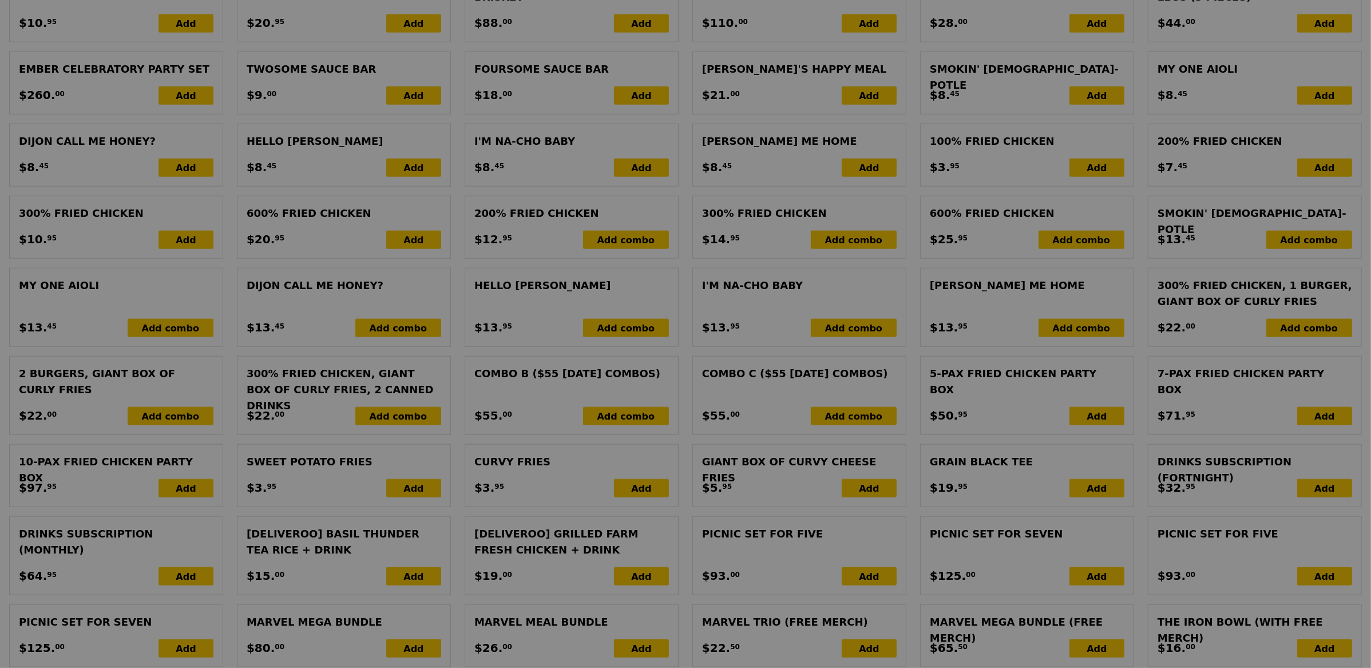
type input "0.00"
type input "3.95"
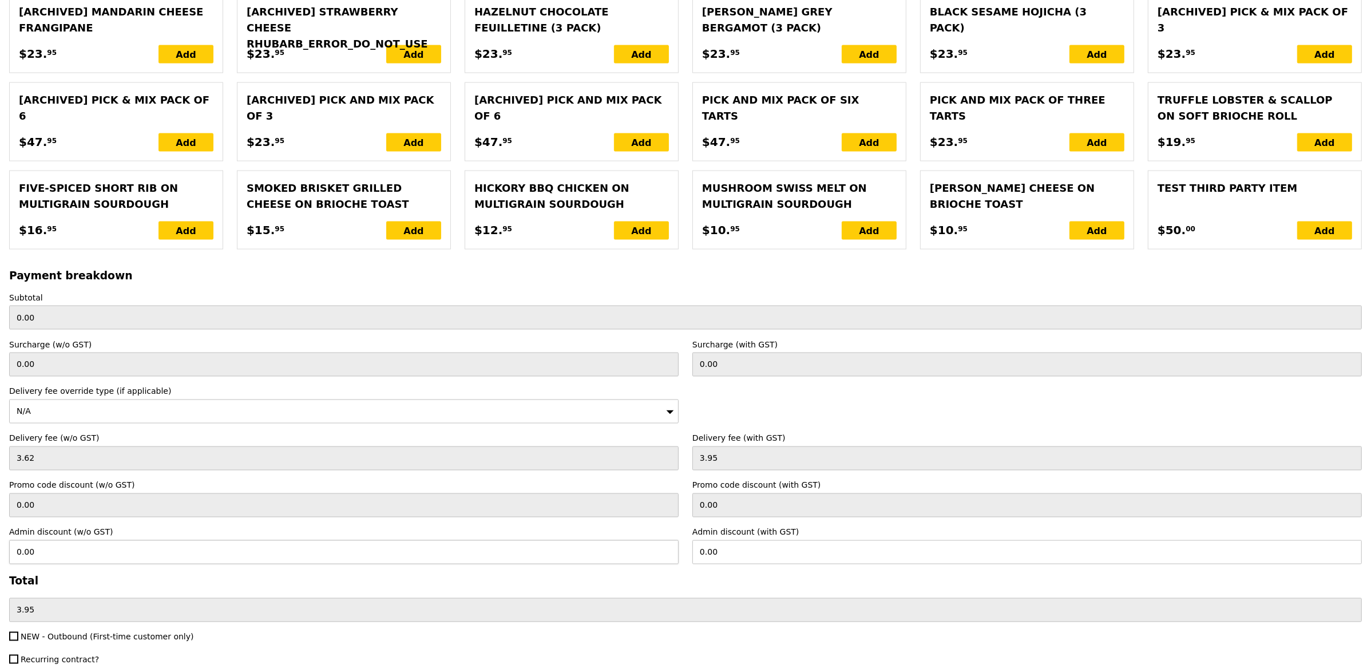
scroll to position [2485, 0]
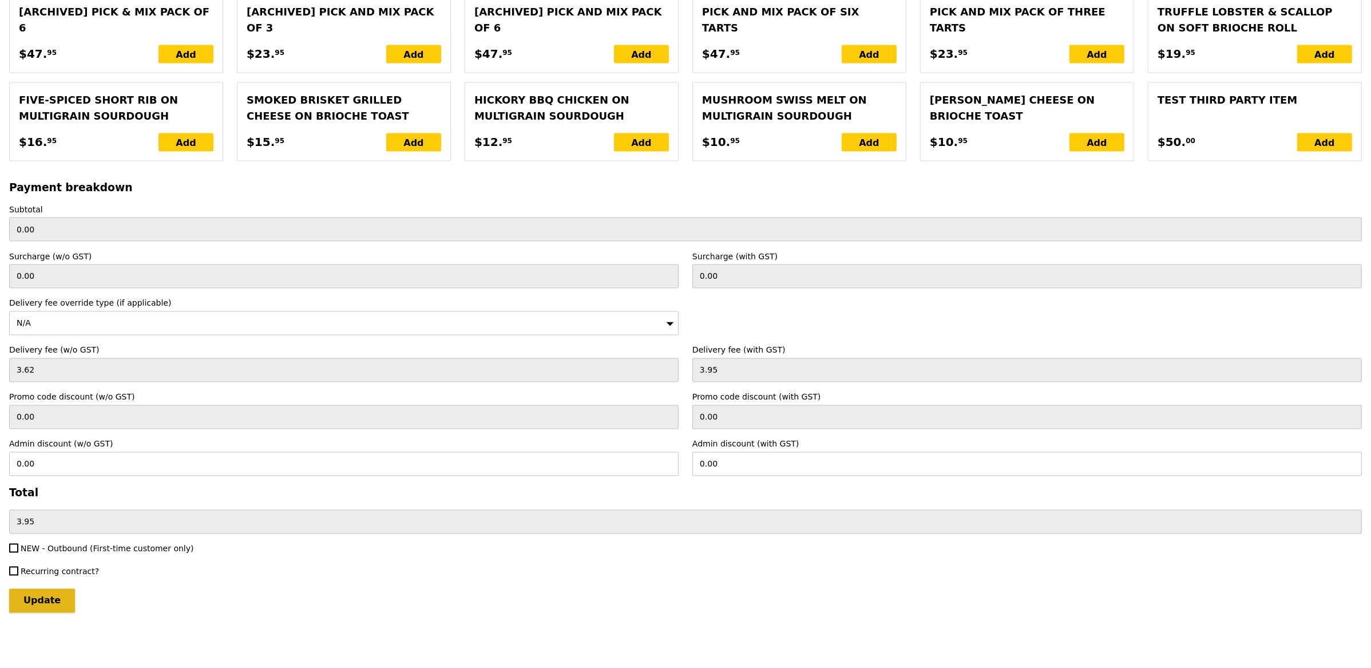
click at [42, 599] on input "Update" at bounding box center [42, 601] width 66 height 24
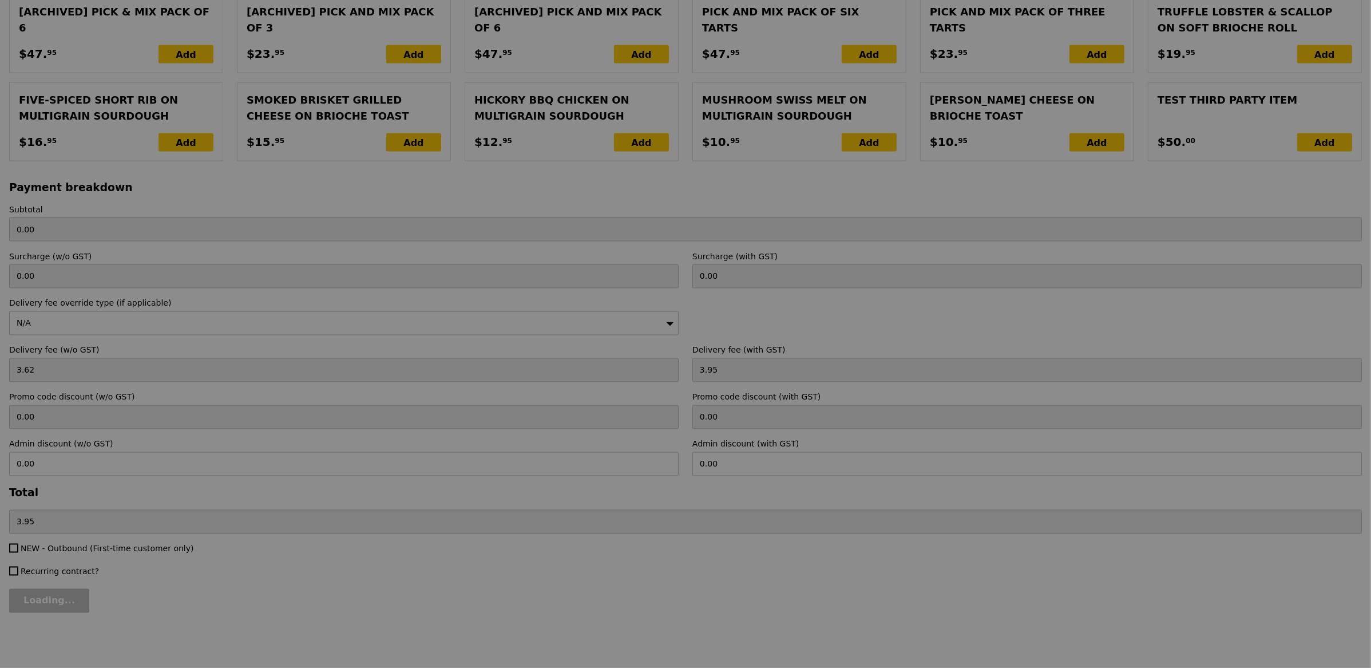
type input "Loading..."
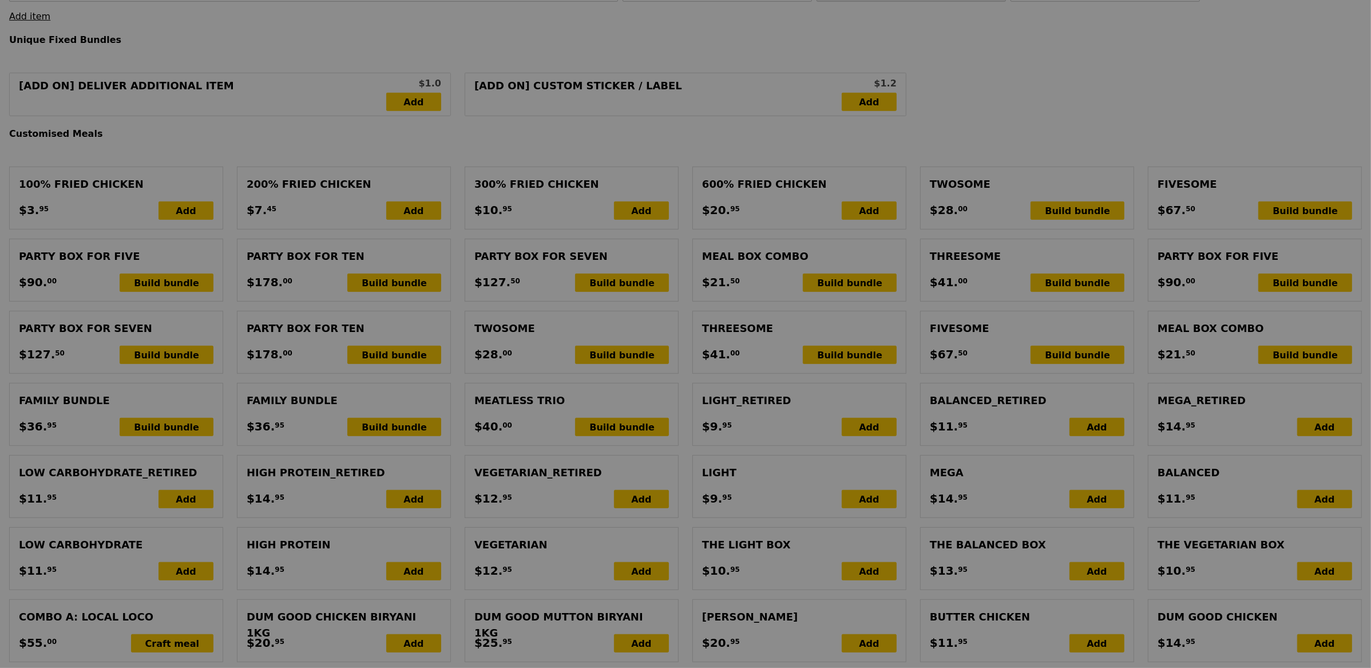
scroll to position [667, 0]
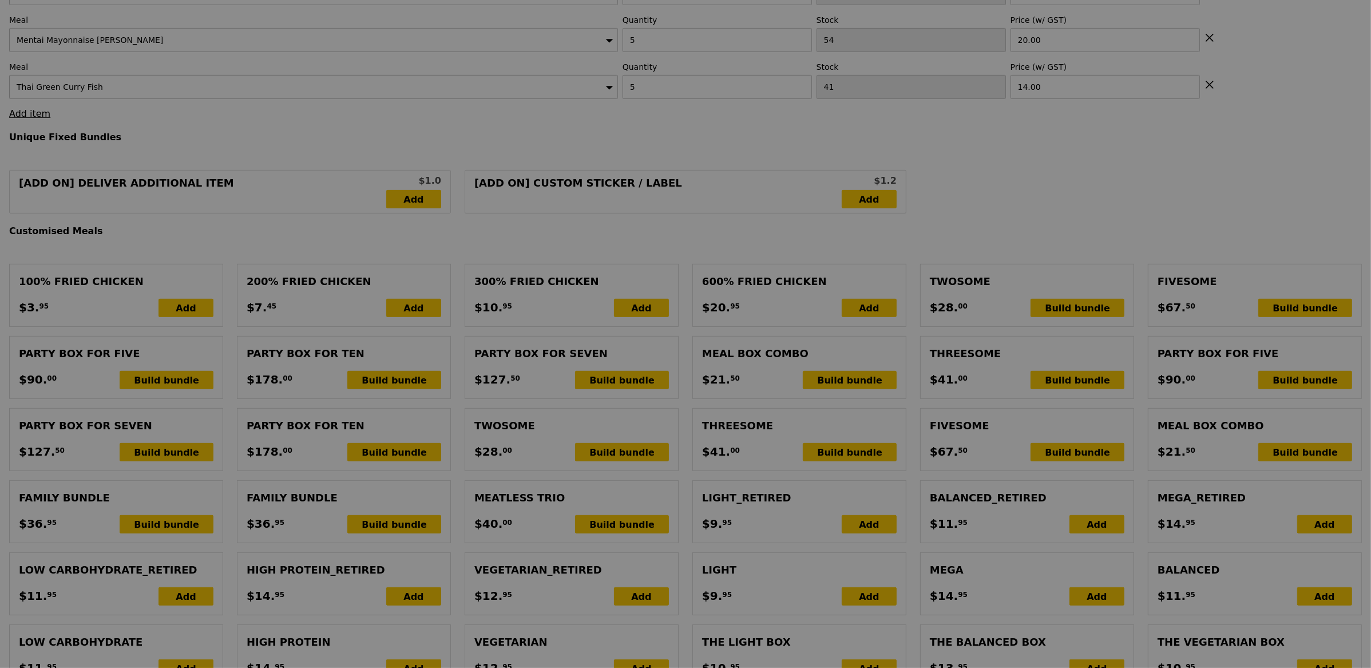
type input "470.00"
type input "473.95"
type input "Update"
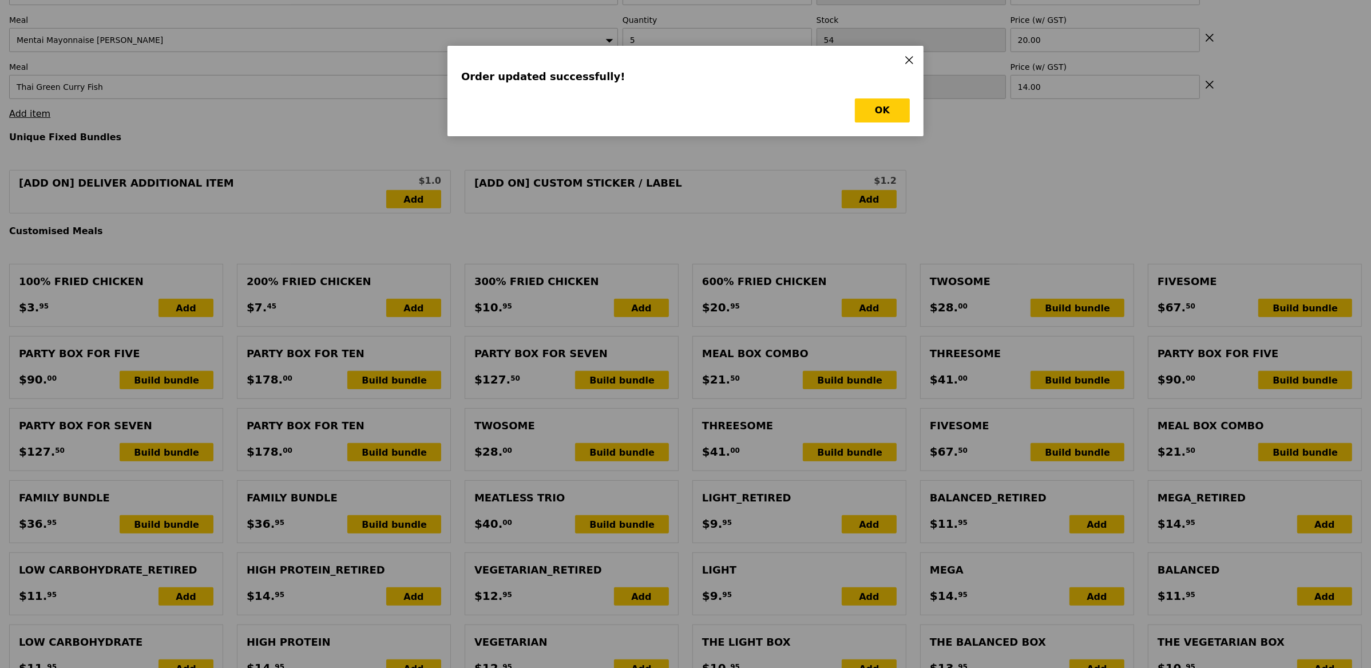
scroll to position [0, 0]
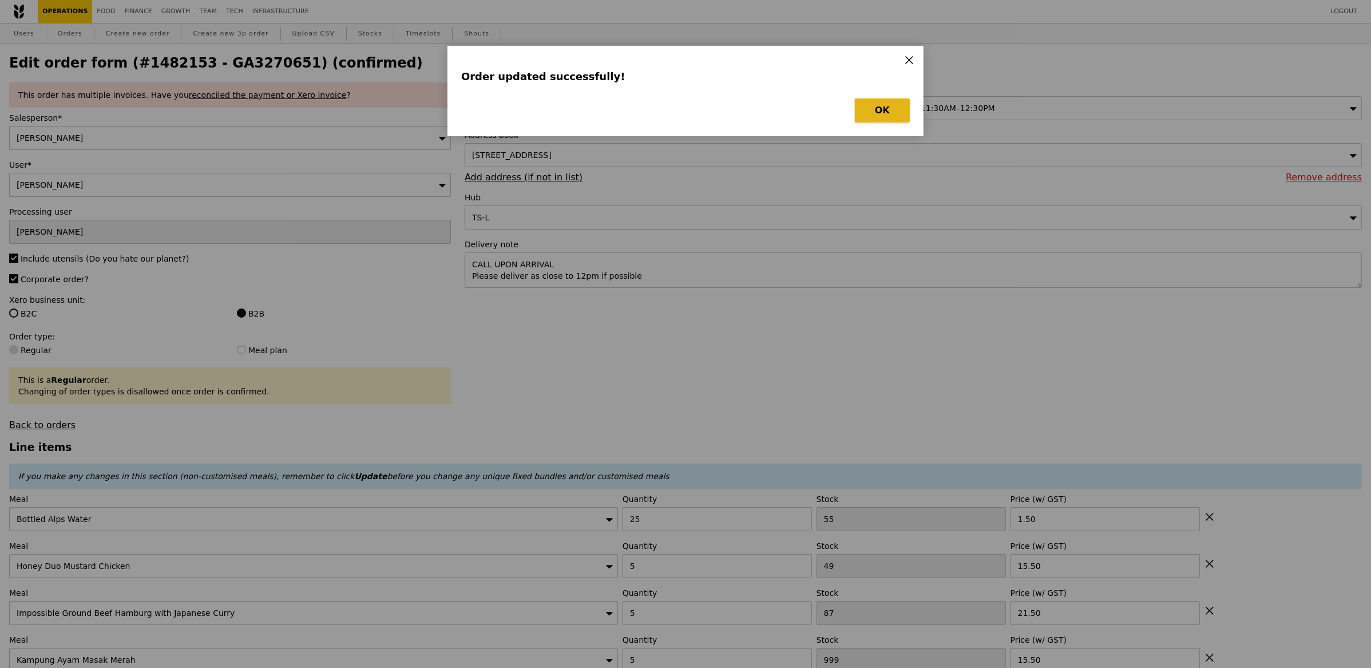
click at [875, 118] on button "OK" at bounding box center [882, 110] width 55 height 24
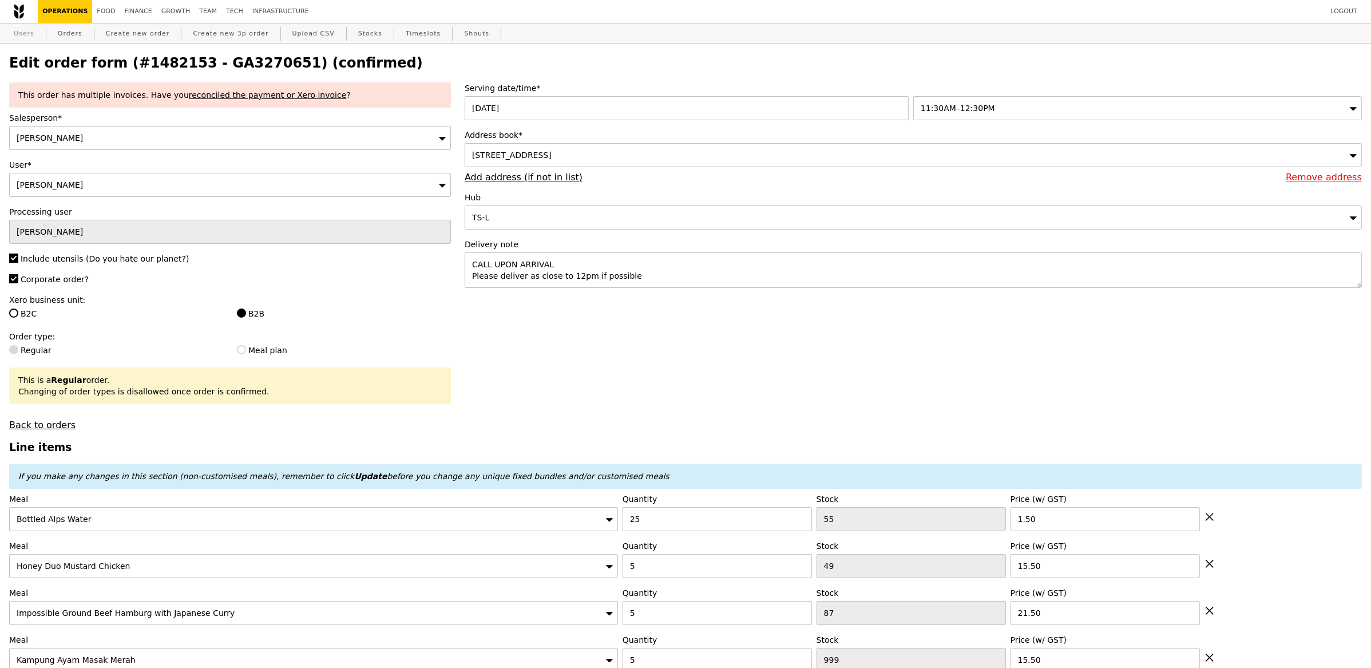
click at [19, 36] on link "Users" at bounding box center [24, 33] width 30 height 21
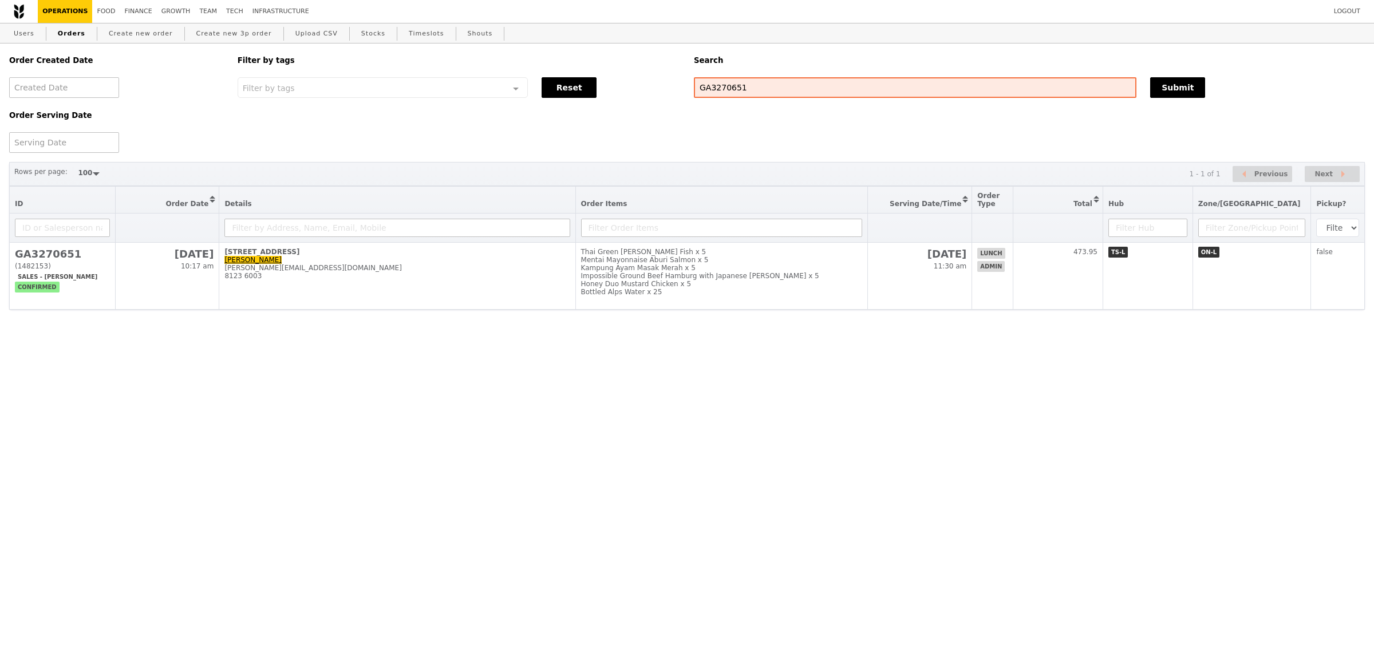
select select "100"
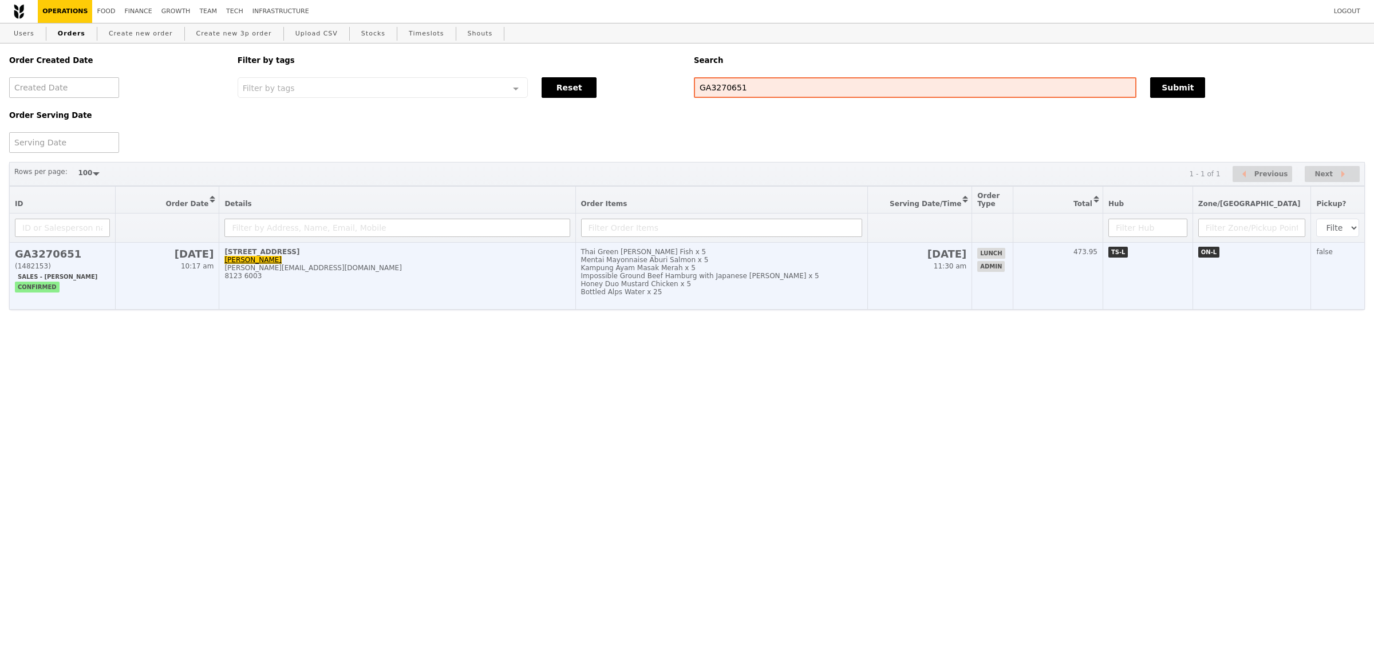
click at [637, 273] on div "Impossible Ground Beef Hamburg with Japanese [PERSON_NAME] x 5" at bounding box center [722, 276] width 282 height 8
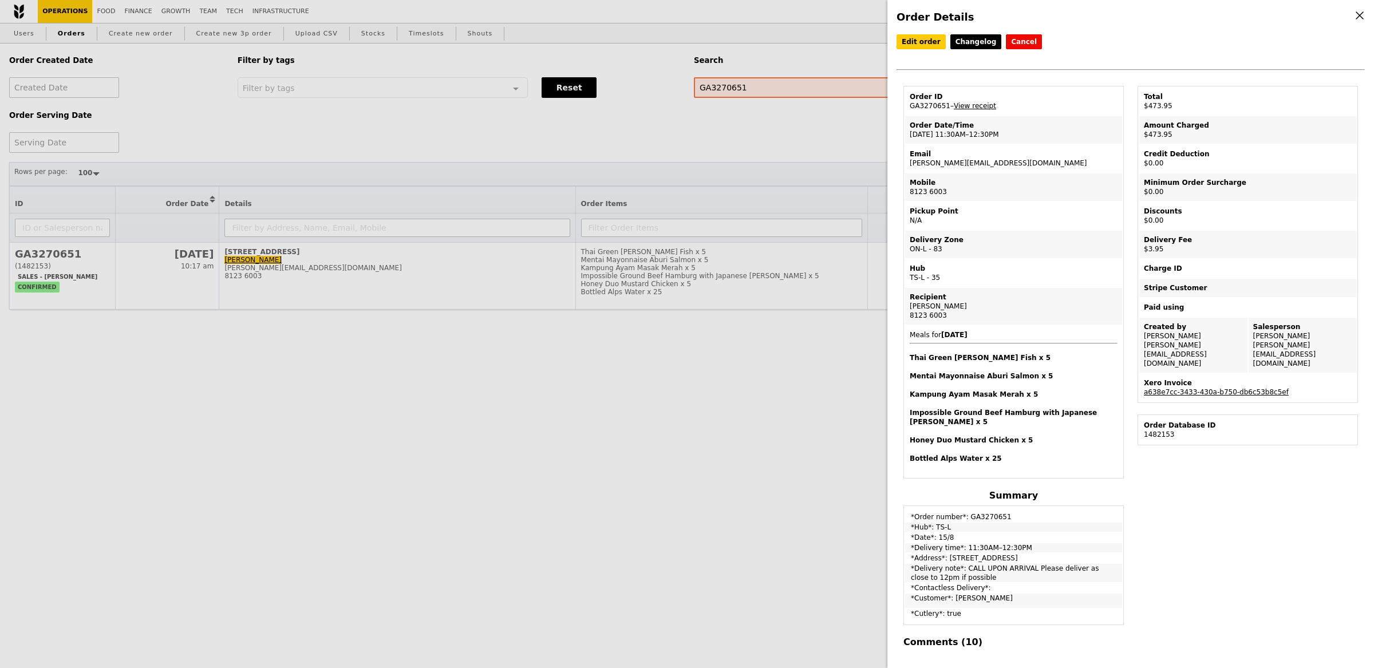
click at [972, 108] on link "View receipt" at bounding box center [975, 106] width 42 height 8
